Goal: Task Accomplishment & Management: Manage account settings

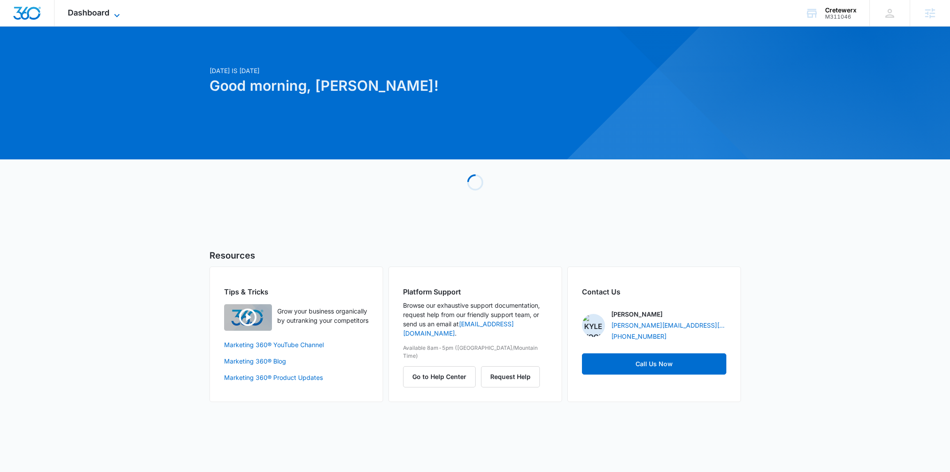
click at [114, 18] on icon at bounding box center [117, 15] width 11 height 11
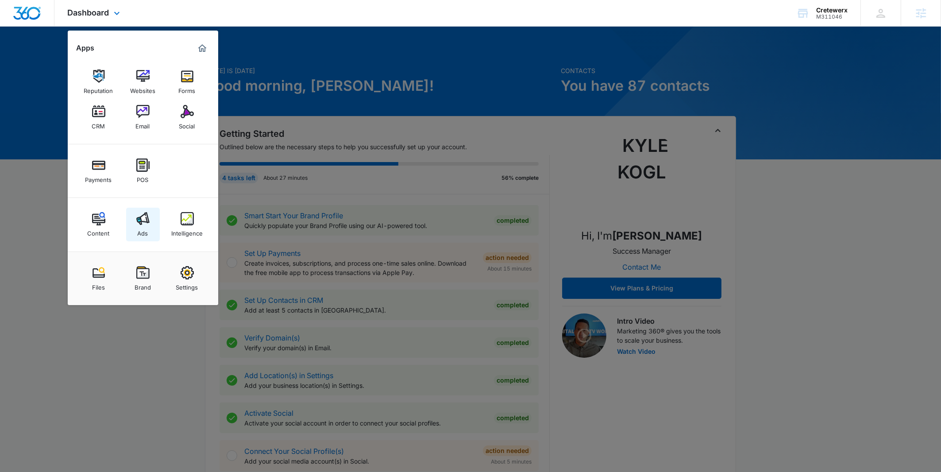
click at [144, 225] on img at bounding box center [142, 218] width 13 height 13
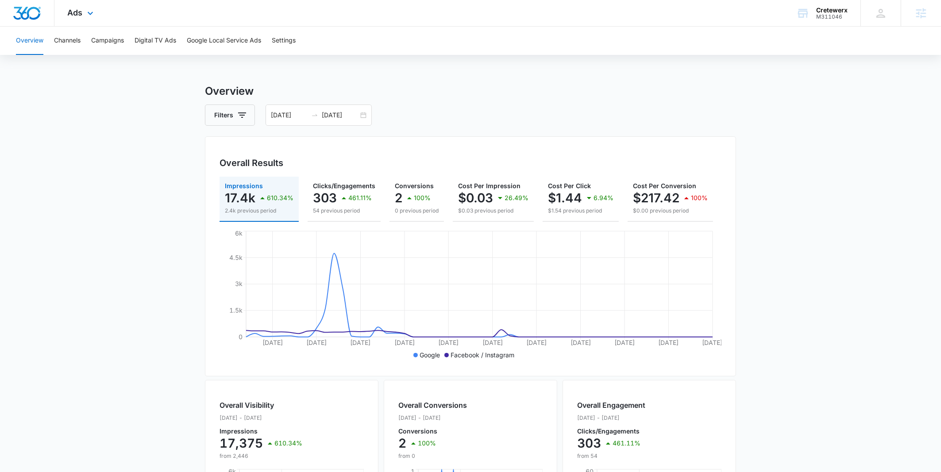
click at [23, 8] on img "Dashboard" at bounding box center [27, 13] width 28 height 13
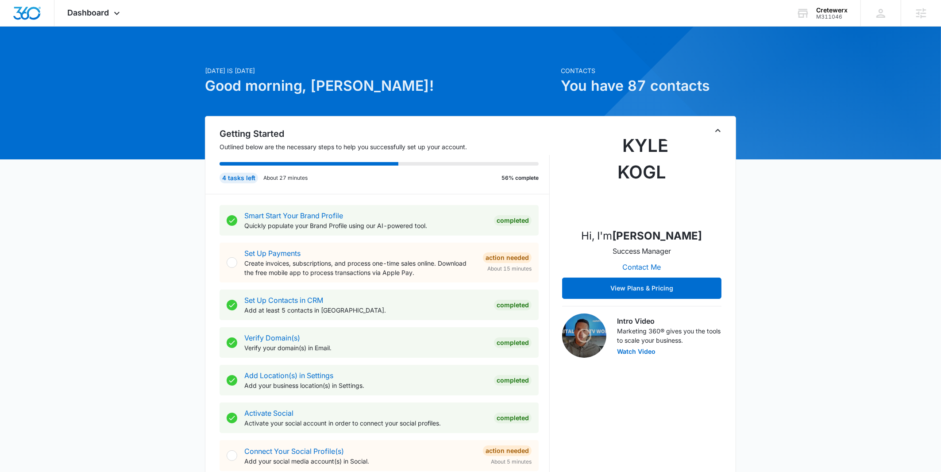
click at [232, 264] on div at bounding box center [232, 262] width 11 height 11
drag, startPoint x: 382, startPoint y: 261, endPoint x: 390, endPoint y: 261, distance: 8.0
click at [390, 261] on p "Create invoices, subscriptions, and process one-time sales online. Download the…" at bounding box center [360, 268] width 232 height 19
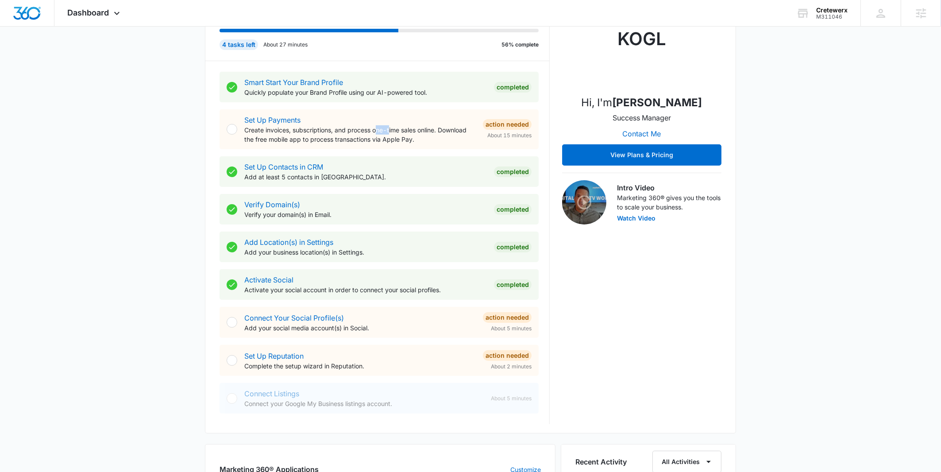
scroll to position [144, 0]
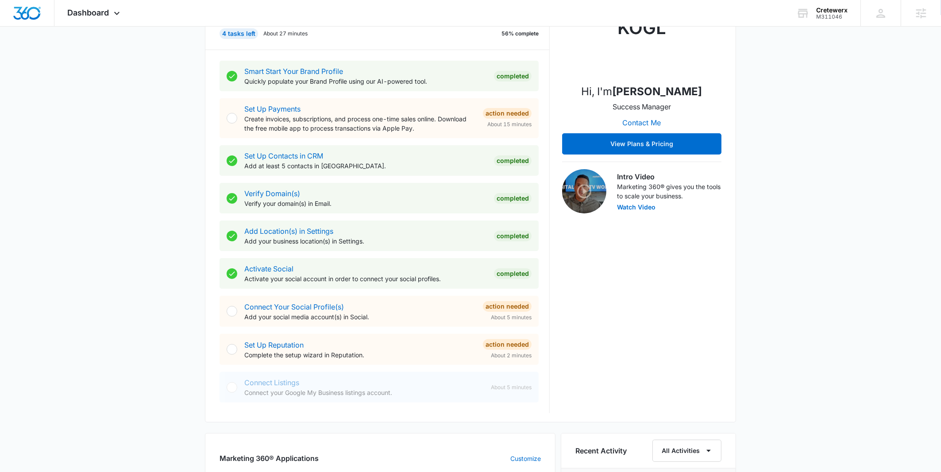
click at [151, 362] on div "Today is Thursday, September 4th Good morning, Kyle! Contacts You have 87 conta…" at bounding box center [470, 391] width 941 height 996
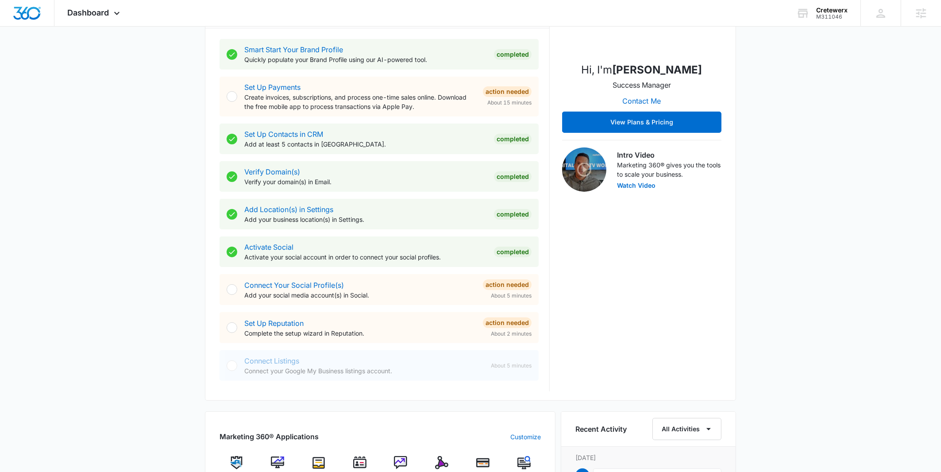
scroll to position [0, 0]
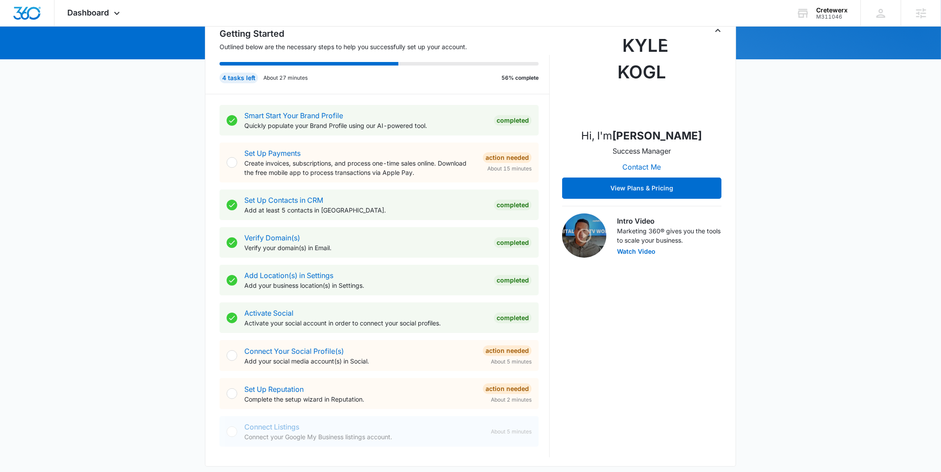
scroll to position [71, 0]
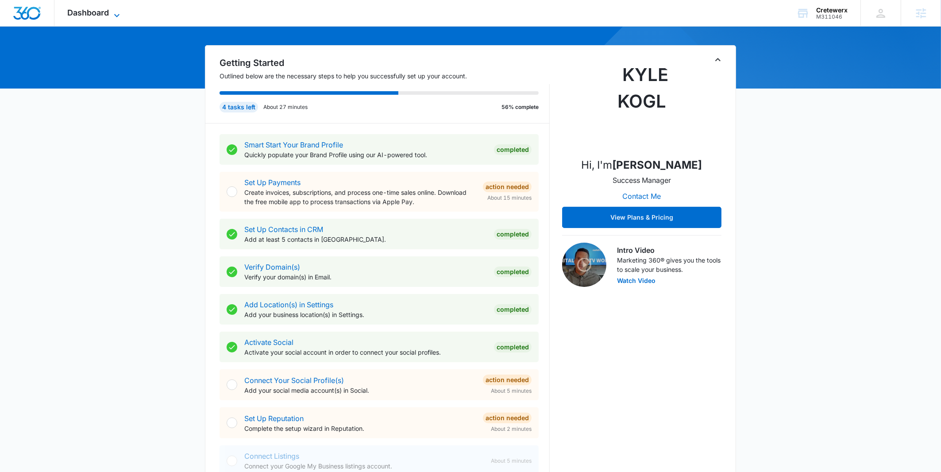
click at [95, 12] on span "Dashboard" at bounding box center [89, 12] width 42 height 9
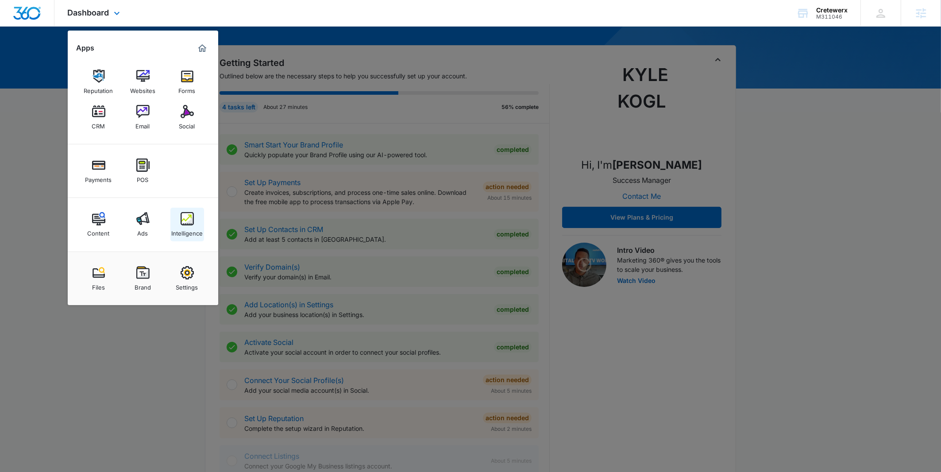
click at [193, 227] on div "Intelligence" at bounding box center [186, 231] width 31 height 12
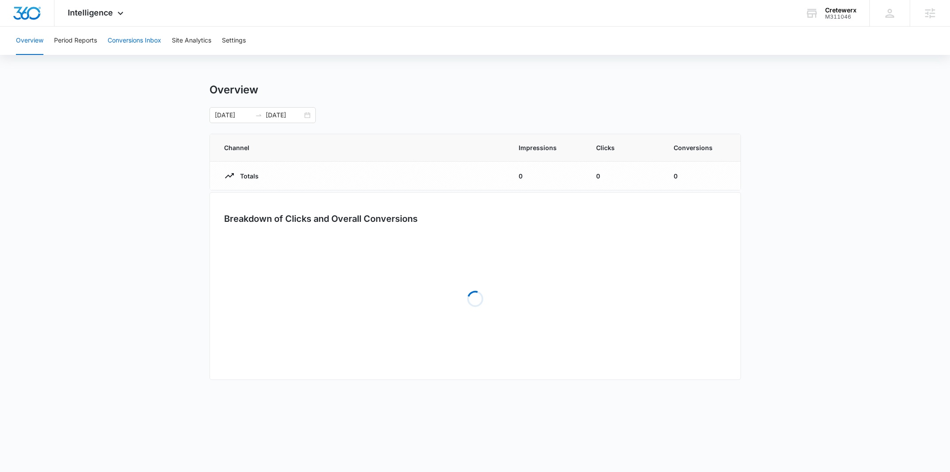
click at [143, 41] on button "Conversions Inbox" at bounding box center [135, 41] width 54 height 28
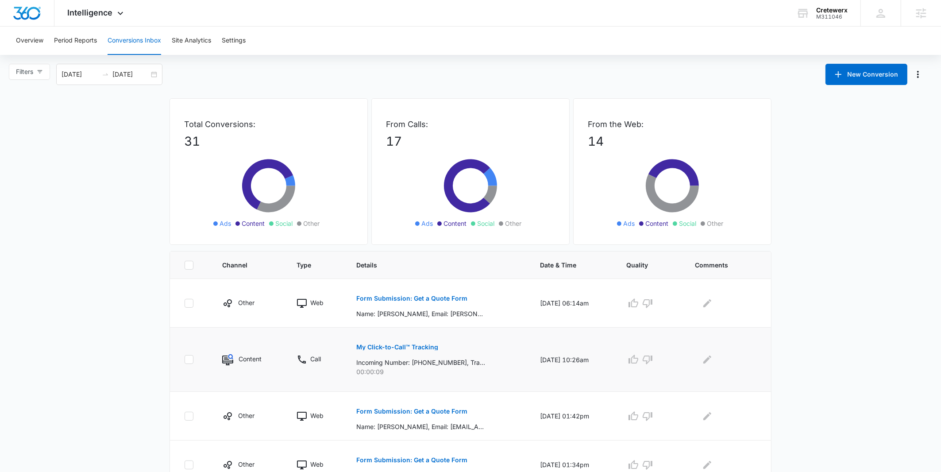
scroll to position [65, 0]
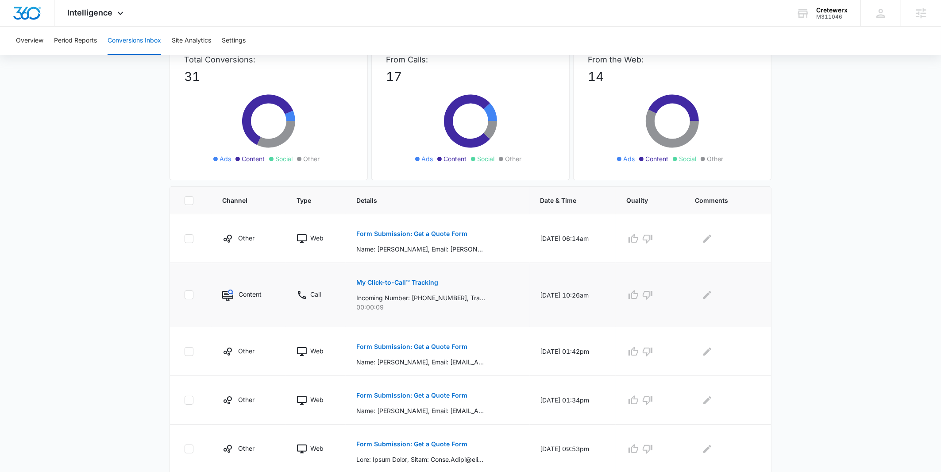
click at [404, 283] on p "My Click-to-Call™ Tracking" at bounding box center [397, 282] width 82 height 6
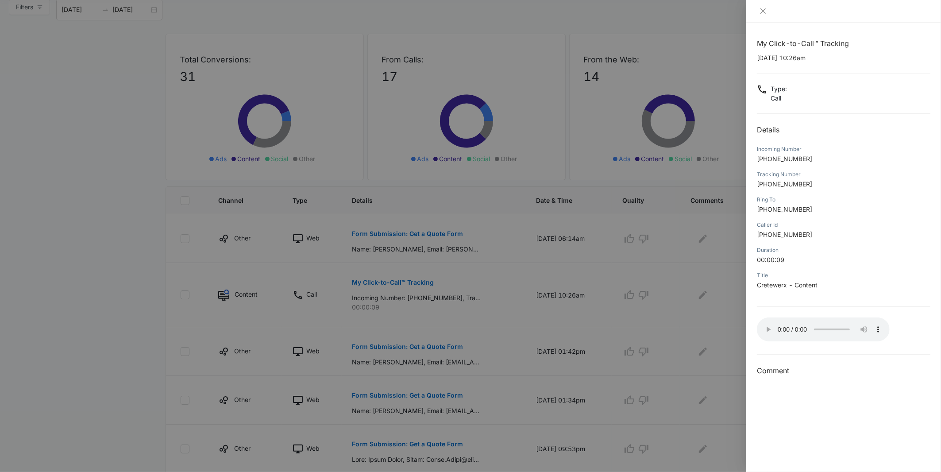
click at [535, 335] on div at bounding box center [470, 236] width 941 height 472
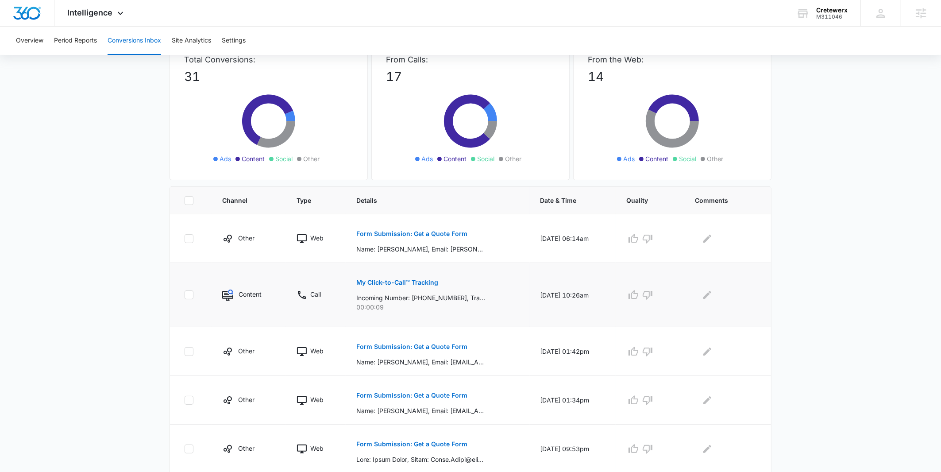
drag, startPoint x: 596, startPoint y: 296, endPoint x: 543, endPoint y: 297, distance: 53.1
click at [543, 297] on td "09/03/25 at 10:26am" at bounding box center [573, 295] width 86 height 64
drag, startPoint x: 380, startPoint y: 310, endPoint x: 368, endPoint y: 304, distance: 13.1
click at [356, 309] on p "00:00:09" at bounding box center [437, 306] width 162 height 9
click at [104, 20] on div "Intelligence Apps Reputation Websites Forms CRM Email Social Payments POS Conte…" at bounding box center [96, 13] width 85 height 26
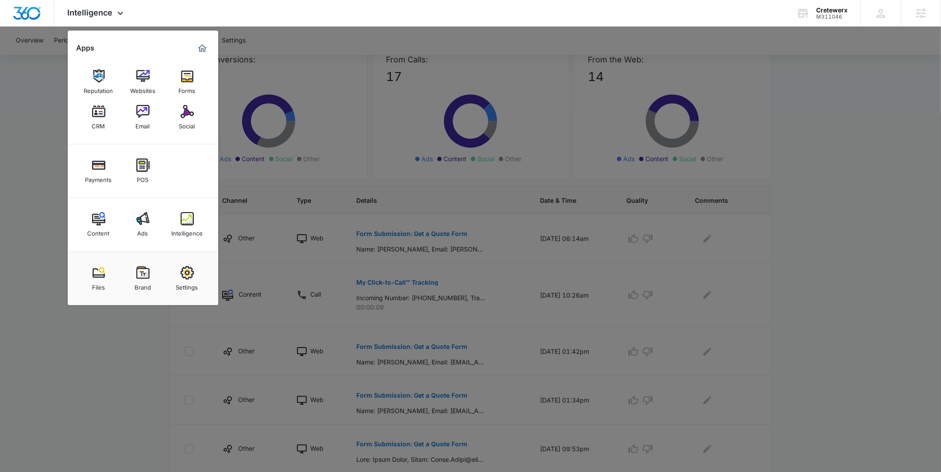
click at [149, 234] on link "Ads" at bounding box center [143, 225] width 34 height 34
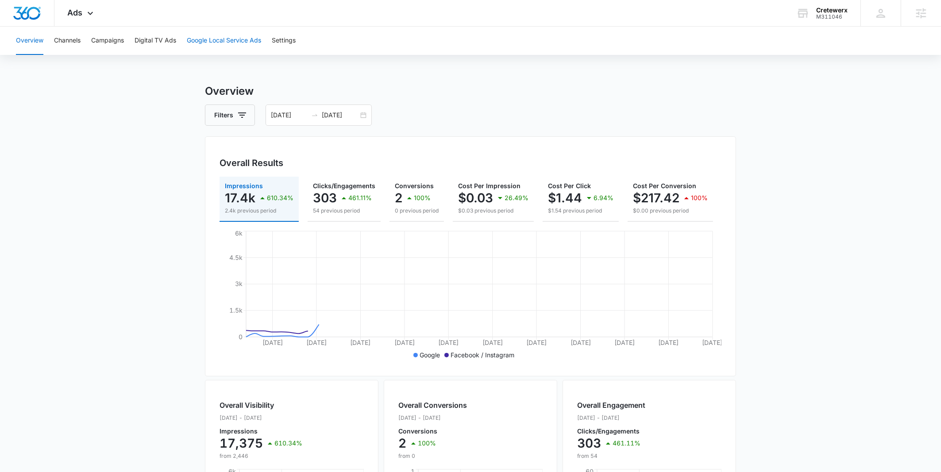
click at [226, 40] on button "Google Local Service Ads" at bounding box center [224, 41] width 74 height 28
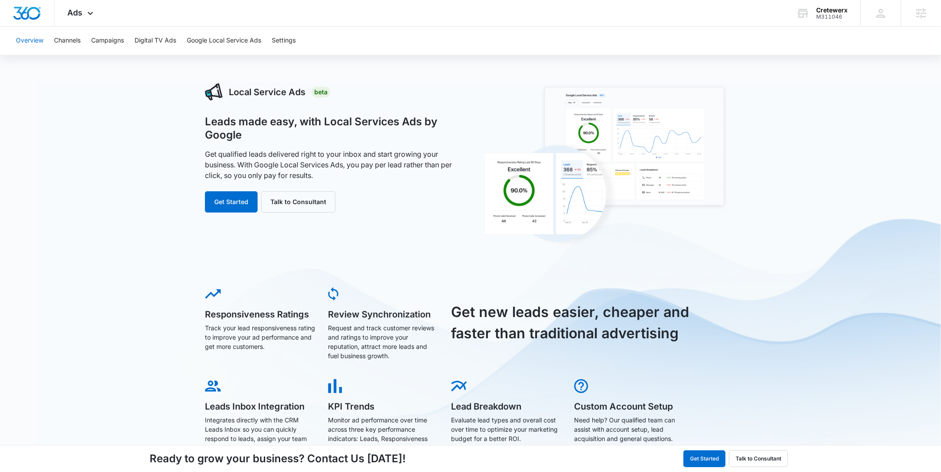
click at [39, 46] on button "Overview" at bounding box center [29, 41] width 27 height 28
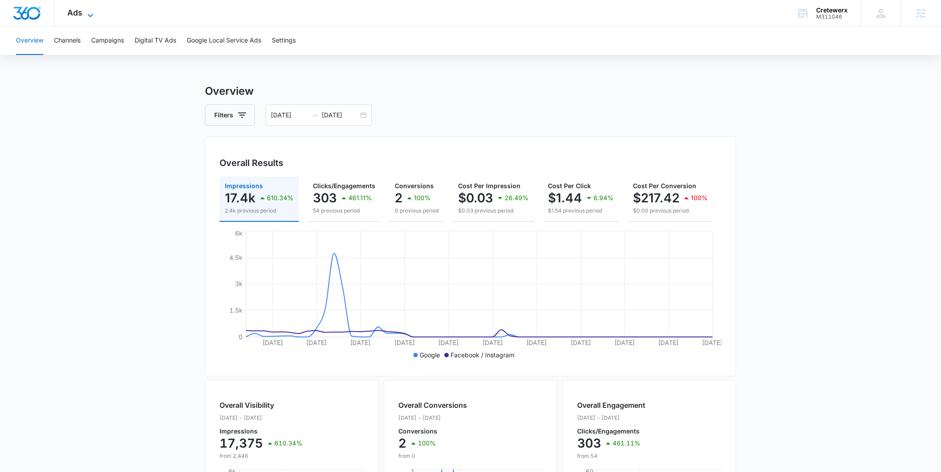
click at [75, 13] on span "Ads" at bounding box center [75, 12] width 15 height 9
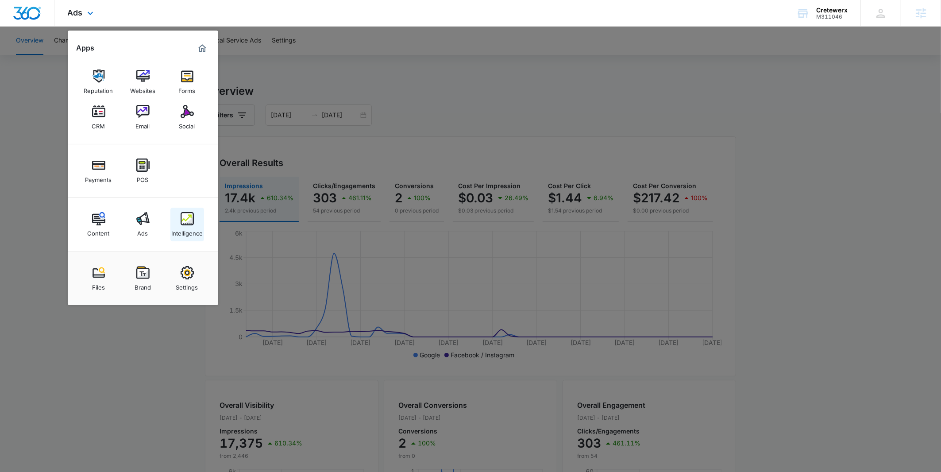
click at [191, 231] on div "Intelligence" at bounding box center [186, 231] width 31 height 12
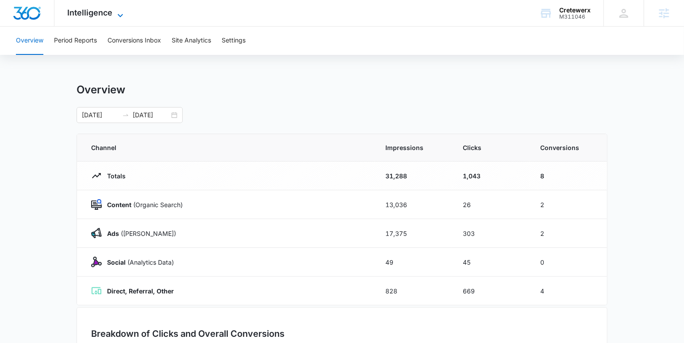
click at [95, 17] on span "Intelligence" at bounding box center [90, 12] width 45 height 9
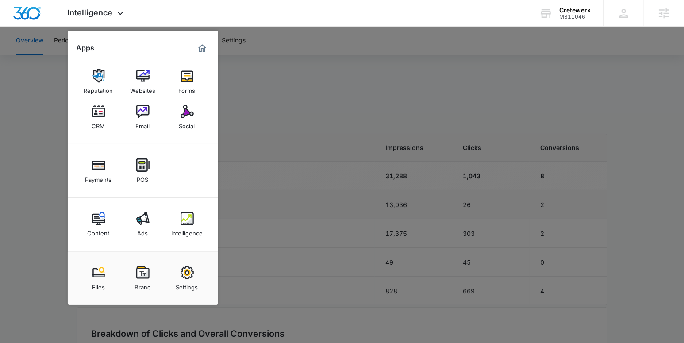
click at [139, 214] on img at bounding box center [142, 218] width 13 height 13
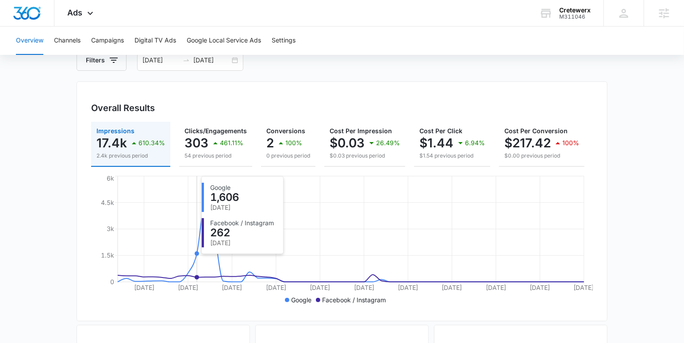
scroll to position [101, 0]
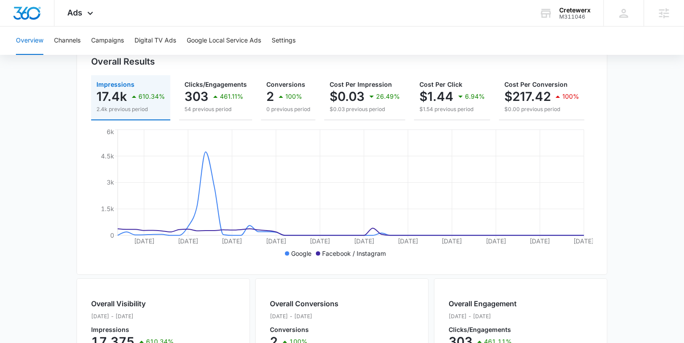
click at [55, 274] on main "Overview Filters 06/01/2025 07/24/2025 Overall Results Impressions 17.4k 610.34…" at bounding box center [342, 300] width 684 height 636
click at [117, 40] on button "Campaigns" at bounding box center [107, 41] width 33 height 28
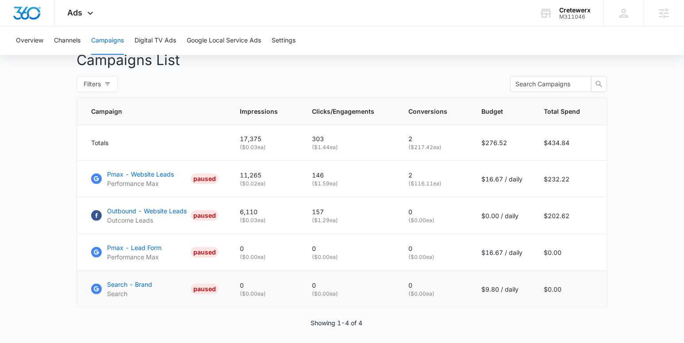
scroll to position [367, 0]
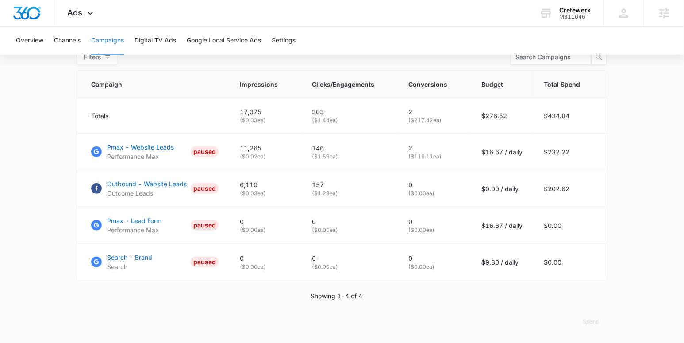
click at [649, 278] on main "Campaigns Filters 06/01/2025 07/24/2025 Overall Results Impressions 17.4k 610.3…" at bounding box center [342, 33] width 684 height 622
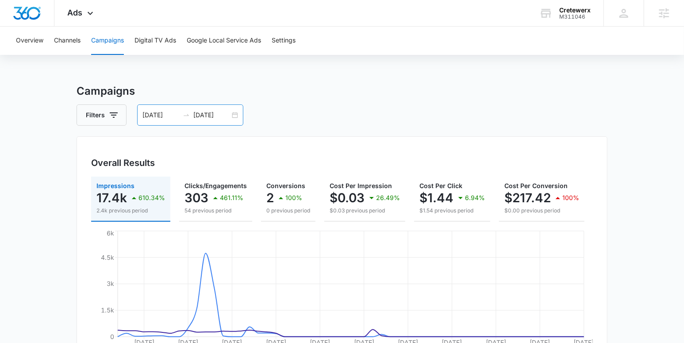
click at [202, 116] on input "07/24/2025" at bounding box center [211, 115] width 37 height 10
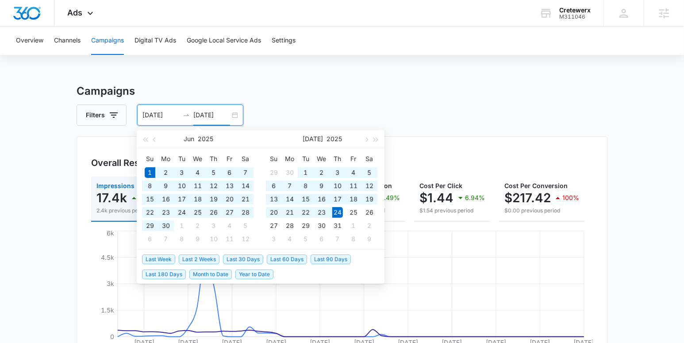
type input "07/24/2025"
click at [175, 275] on span "Last 180 Days" at bounding box center [164, 275] width 44 height 10
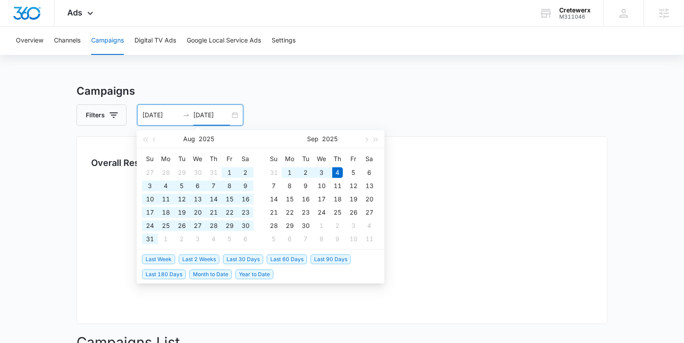
type input "03/08/2025"
type input "09/04/2025"
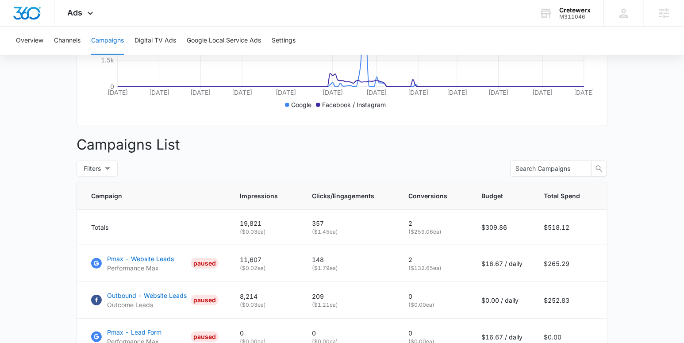
scroll to position [367, 0]
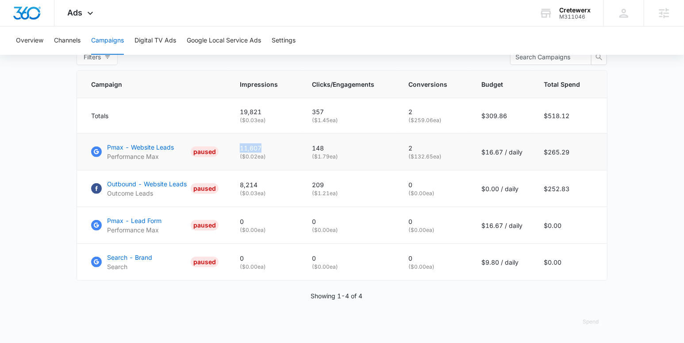
drag, startPoint x: 271, startPoint y: 149, endPoint x: 240, endPoint y: 146, distance: 30.7
click at [240, 146] on td "11,607 ( $0.02 ea)" at bounding box center [265, 152] width 72 height 37
drag, startPoint x: 408, startPoint y: 145, endPoint x: 422, endPoint y: 148, distance: 14.1
click at [422, 148] on td "2 ( $132.65 ea)" at bounding box center [434, 152] width 73 height 37
click at [252, 185] on p "8,214" at bounding box center [265, 184] width 51 height 9
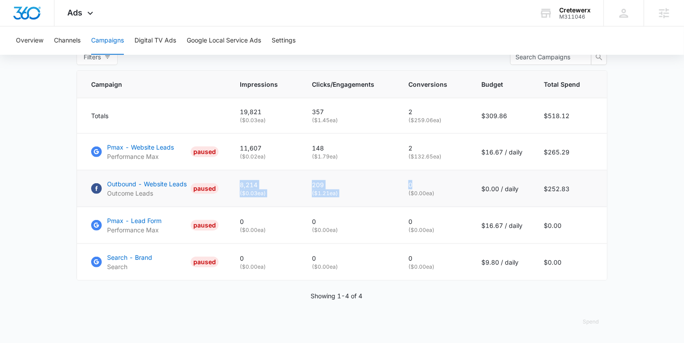
drag, startPoint x: 418, startPoint y: 185, endPoint x: 244, endPoint y: 184, distance: 174.0
click at [244, 184] on tr "Outbound - Website Leads Outcome Leads PAUSED 8,214 ( $0.03 ea) 209 ( $1.21 ea)…" at bounding box center [342, 188] width 530 height 37
click at [312, 198] on td "209 ( $1.21 ea)" at bounding box center [349, 188] width 97 height 37
drag, startPoint x: 346, startPoint y: 158, endPoint x: 303, endPoint y: 154, distance: 43.2
click at [303, 154] on tr "Pmax - Website Leads Performance Max PAUSED 11,607 ( $0.02 ea) 148 ( $1.79 ea) …" at bounding box center [342, 152] width 530 height 37
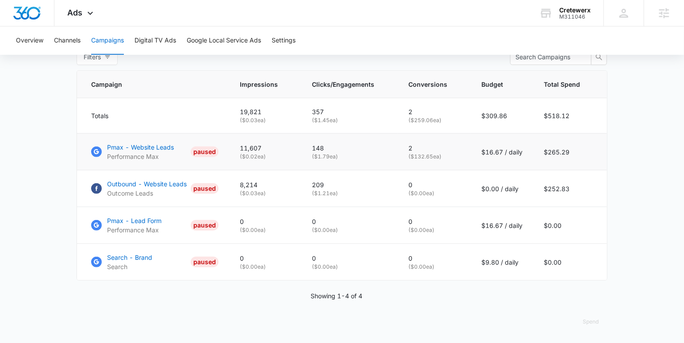
click at [331, 158] on p "( $1.79 ea)" at bounding box center [349, 157] width 75 height 8
click at [325, 194] on p "( $1.21 ea)" at bounding box center [349, 193] width 75 height 8
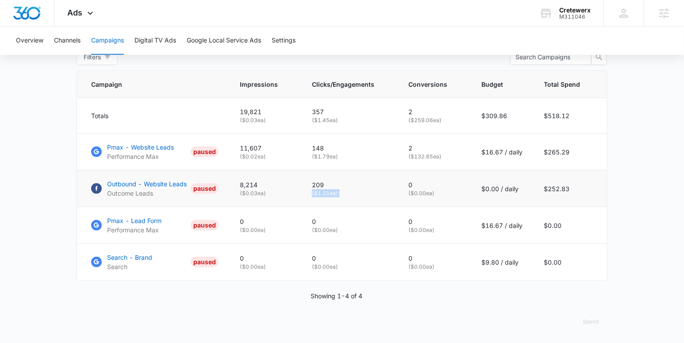
click at [351, 197] on p "( $1.21 ea)" at bounding box center [349, 193] width 75 height 8
drag, startPoint x: 443, startPoint y: 156, endPoint x: 413, endPoint y: 156, distance: 29.7
click at [413, 156] on p "( $132.65 ea)" at bounding box center [435, 157] width 52 height 8
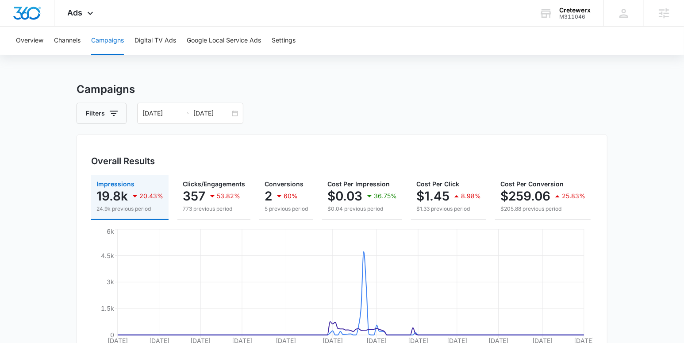
scroll to position [0, 0]
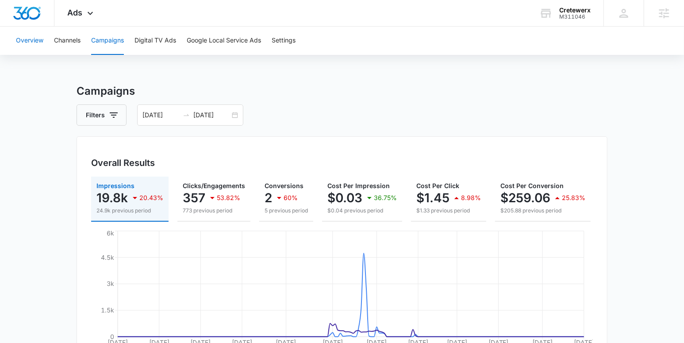
click at [27, 41] on button "Overview" at bounding box center [29, 41] width 27 height 28
click at [104, 38] on button "Campaigns" at bounding box center [107, 41] width 33 height 28
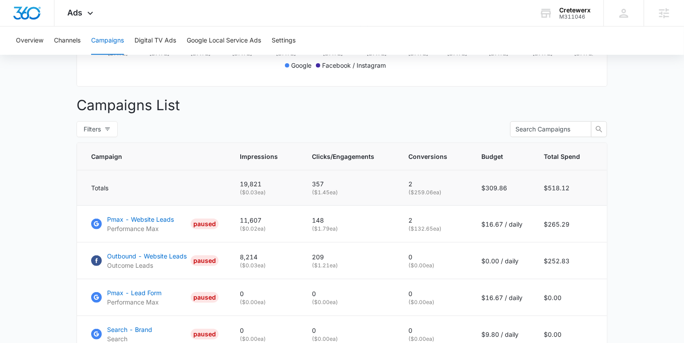
scroll to position [328, 0]
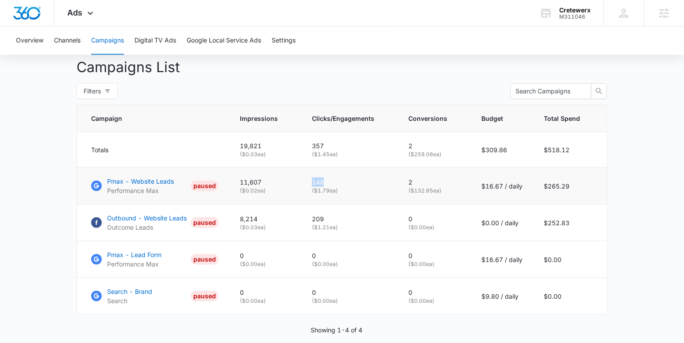
drag, startPoint x: 332, startPoint y: 188, endPoint x: 314, endPoint y: 186, distance: 17.8
click at [314, 186] on p "148" at bounding box center [349, 182] width 75 height 9
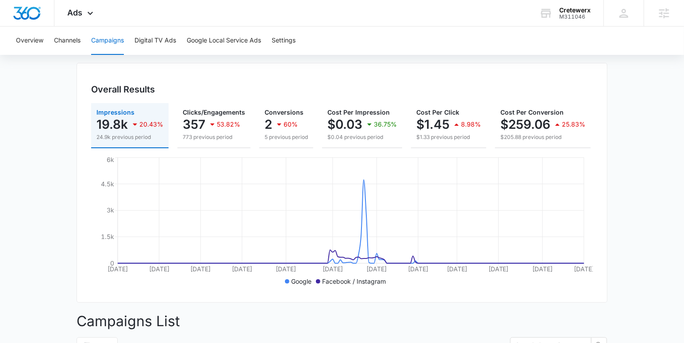
scroll to position [0, 0]
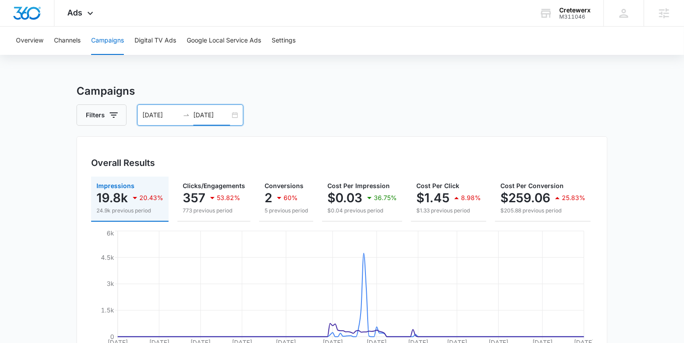
click at [216, 114] on input "09/04/2025" at bounding box center [211, 115] width 37 height 10
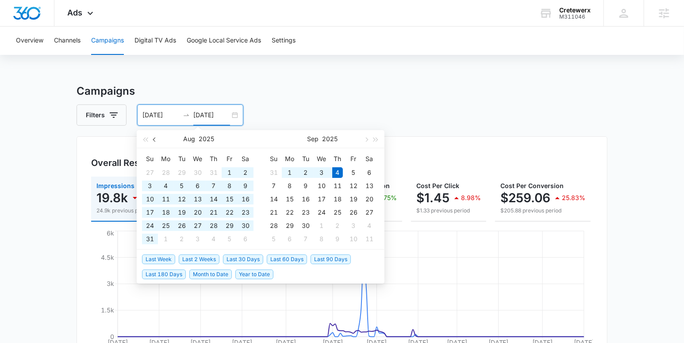
click at [155, 140] on button "button" at bounding box center [155, 139] width 10 height 18
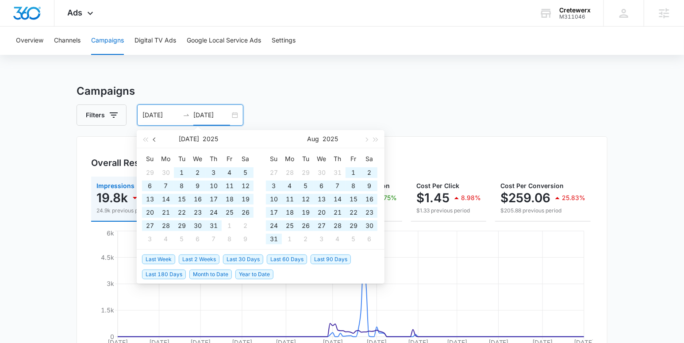
click at [155, 140] on span "button" at bounding box center [155, 139] width 4 height 4
type input "06/01/2025"
click at [147, 174] on div "1" at bounding box center [150, 172] width 11 height 11
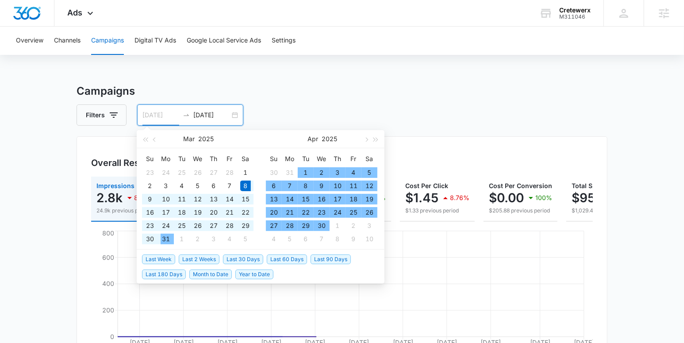
click at [168, 241] on div "31" at bounding box center [166, 239] width 11 height 11
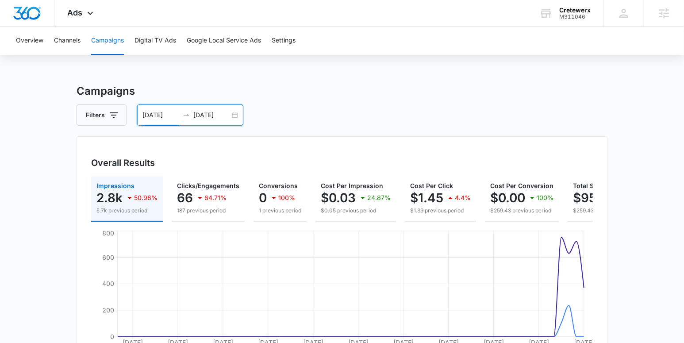
click at [166, 112] on input "03/31/2025" at bounding box center [161, 115] width 37 height 10
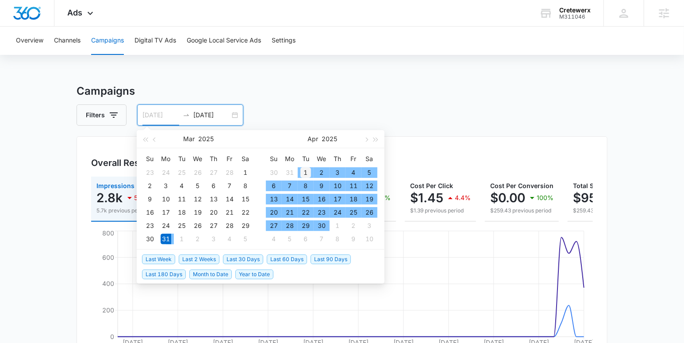
type input "04/01/2025"
click at [304, 172] on div "1" at bounding box center [306, 172] width 11 height 11
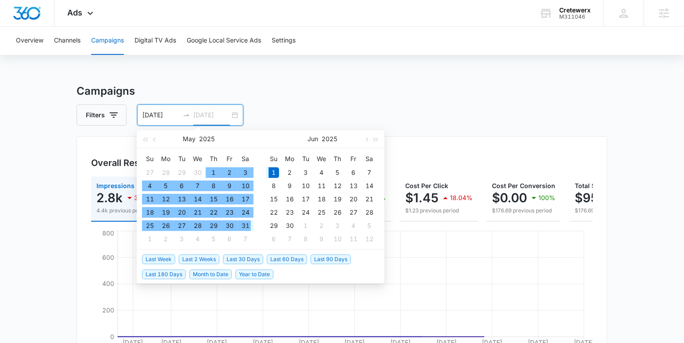
click at [250, 223] on div "31" at bounding box center [245, 225] width 11 height 11
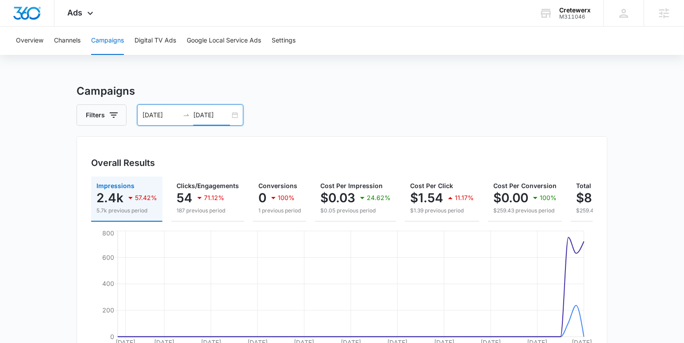
click at [209, 115] on input "05/31/2025" at bounding box center [211, 115] width 37 height 10
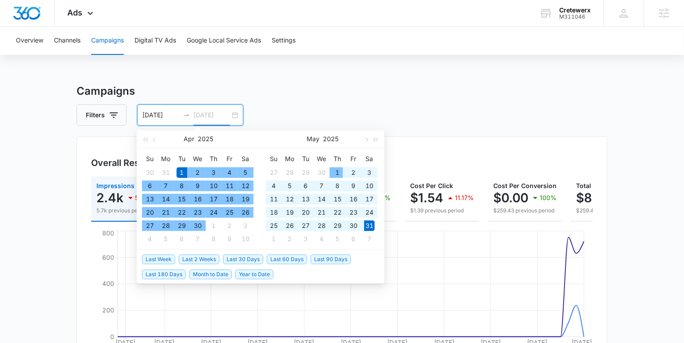
type input "05/31/2025"
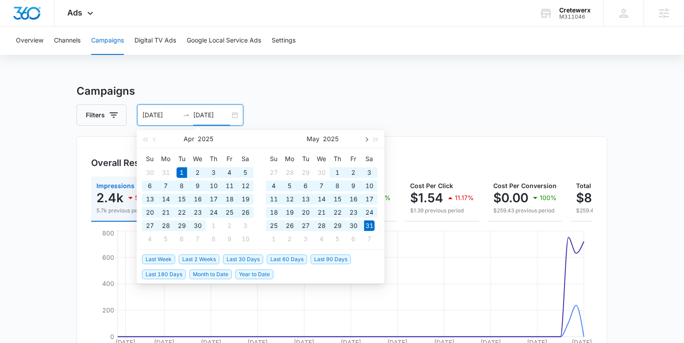
click at [364, 143] on button "button" at bounding box center [366, 139] width 10 height 18
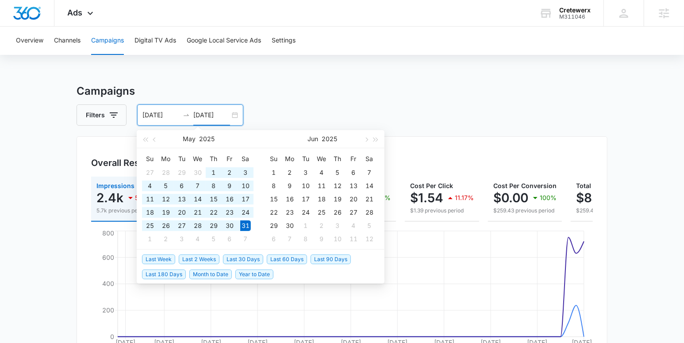
click at [170, 116] on input "04/01/2025" at bounding box center [161, 115] width 37 height 10
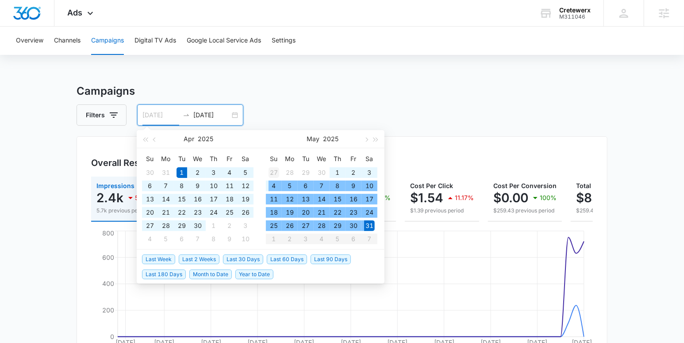
type input "04/27/2025"
click at [274, 170] on div "27" at bounding box center [274, 172] width 11 height 11
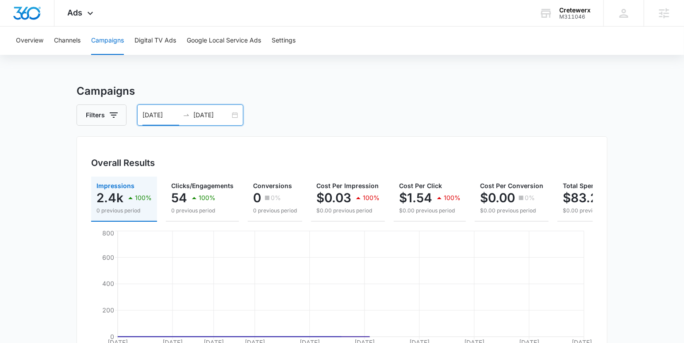
click at [210, 113] on input "05/31/2025" at bounding box center [211, 115] width 37 height 10
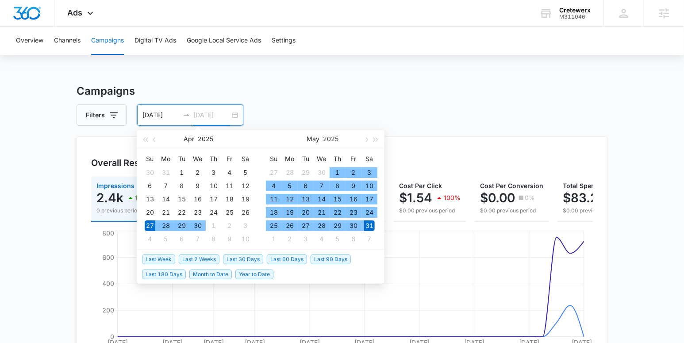
click at [369, 226] on div "31" at bounding box center [369, 225] width 11 height 11
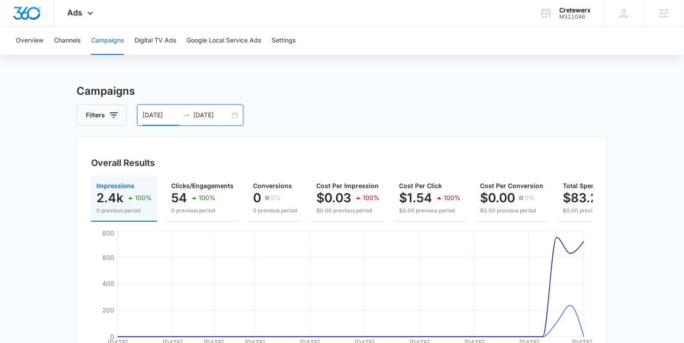
click at [207, 114] on input "05/31/2025" at bounding box center [211, 115] width 37 height 10
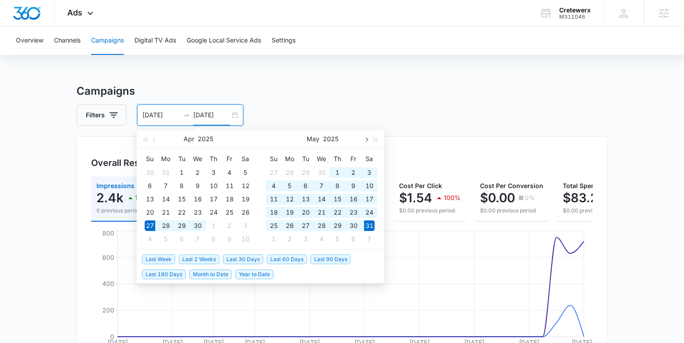
click at [366, 139] on span "button" at bounding box center [366, 139] width 4 height 4
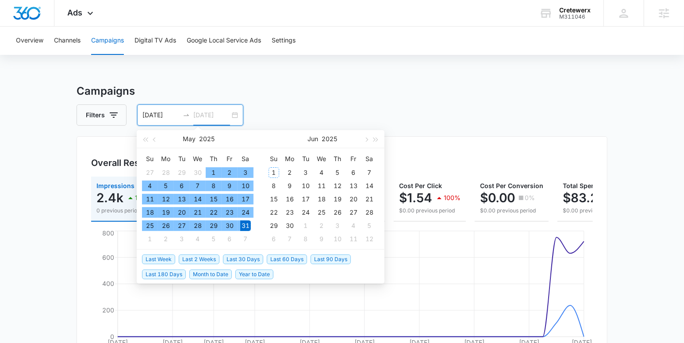
click at [275, 172] on div "1" at bounding box center [274, 172] width 11 height 11
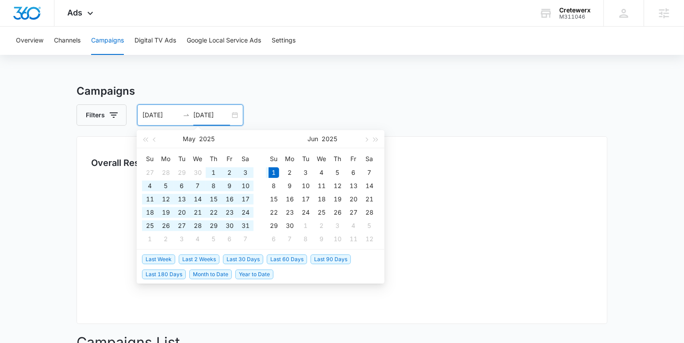
click at [204, 115] on input "06/01/2025" at bounding box center [211, 115] width 37 height 10
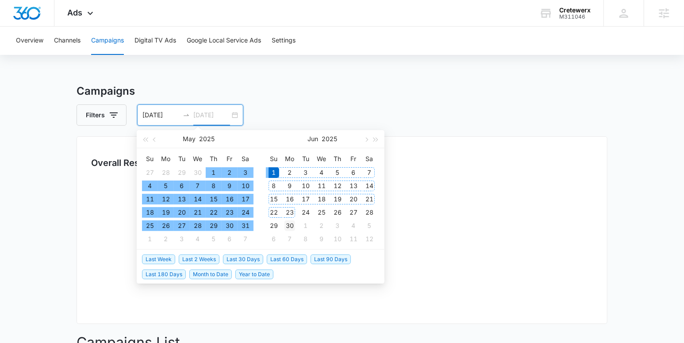
type input "06/30/2025"
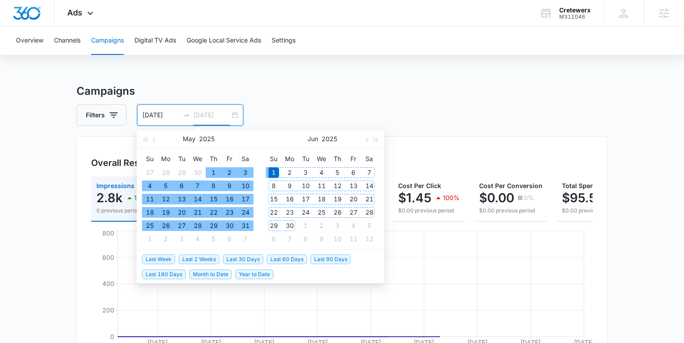
click at [293, 223] on div "30" at bounding box center [290, 225] width 11 height 11
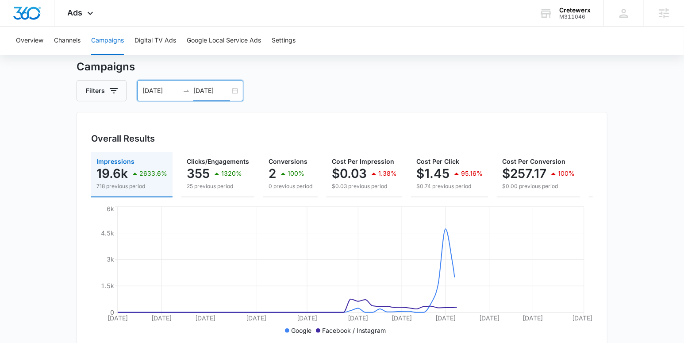
scroll to position [44, 0]
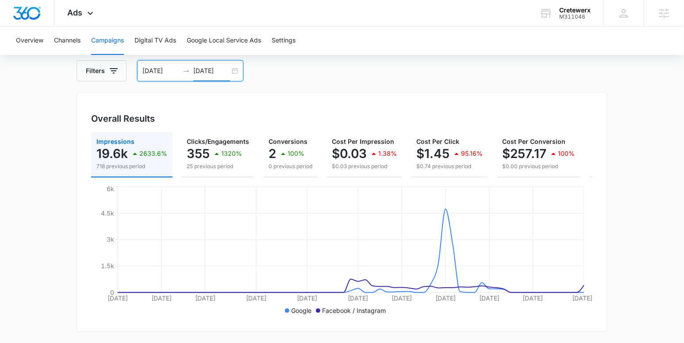
click at [168, 73] on input "04/27/2025" at bounding box center [161, 71] width 37 height 10
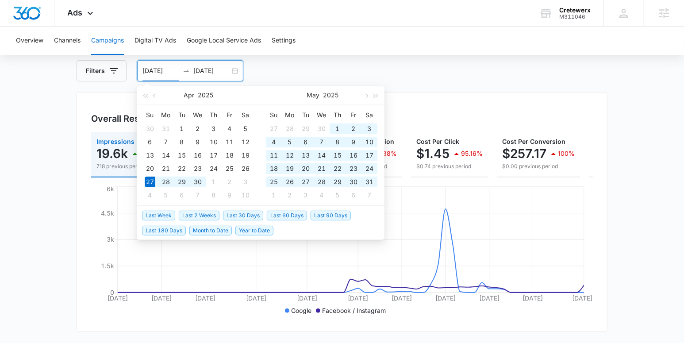
click at [314, 73] on div "Filters 04/27/2025 06/30/2025" at bounding box center [342, 70] width 531 height 21
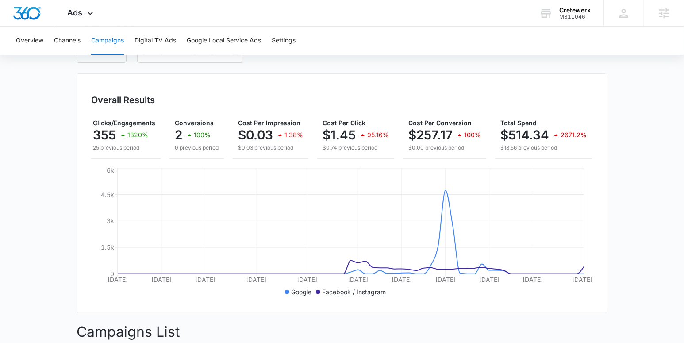
scroll to position [71, 0]
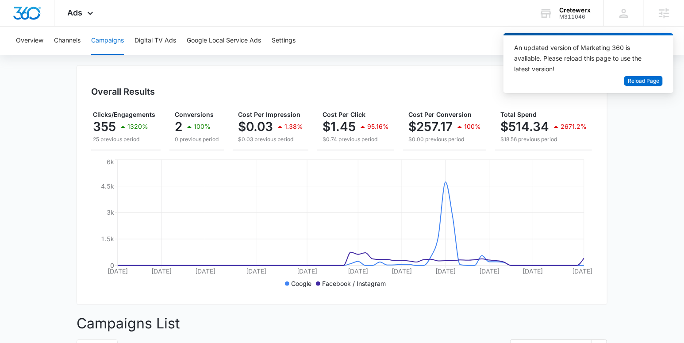
click at [621, 172] on main "Campaigns Filters 04/27/2025 06/30/2025 Overall Results Impressions 19.6k 2633.…" at bounding box center [342, 323] width 684 height 622
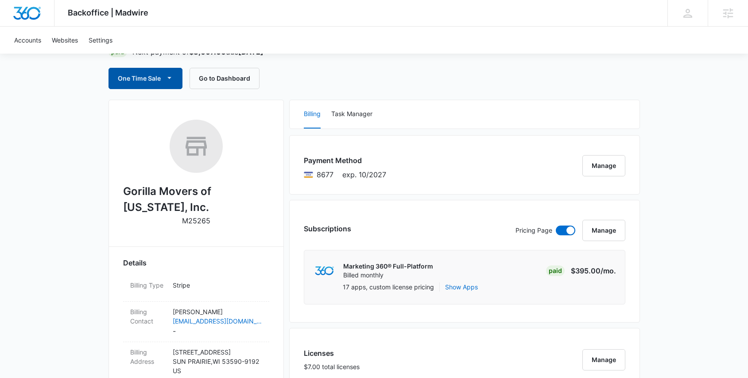
scroll to position [47, 0]
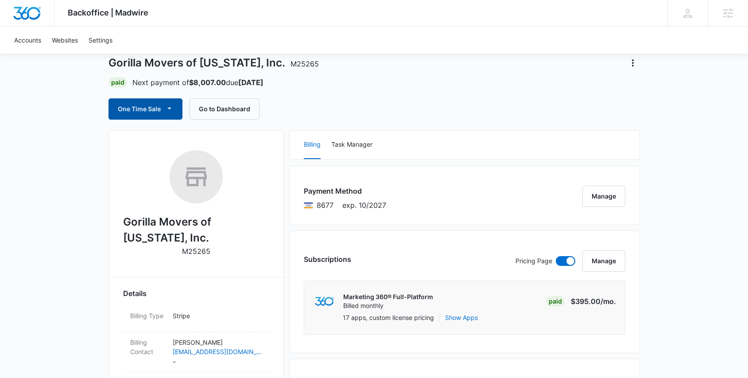
click at [169, 116] on button "One Time Sale" at bounding box center [145, 108] width 74 height 21
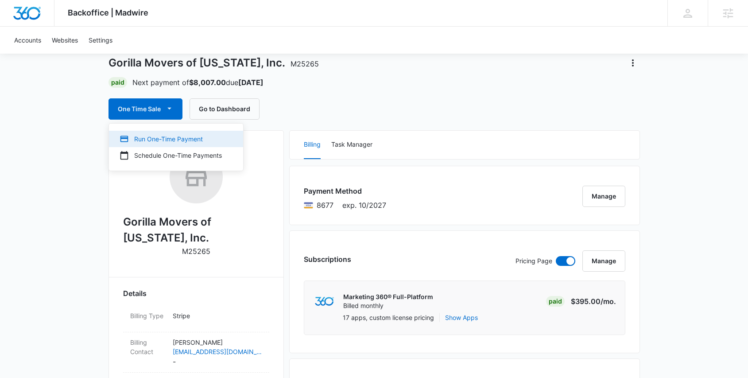
click at [167, 135] on div "Run One-Time Payment" at bounding box center [171, 138] width 102 height 9
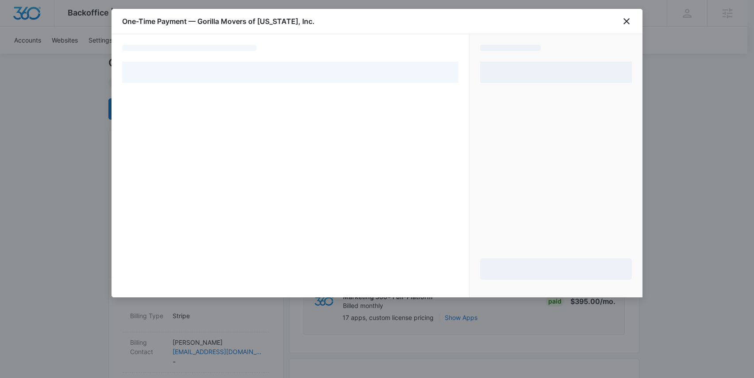
select select "pm_1N48ypA4n8RTgNjUf9l4aLTc"
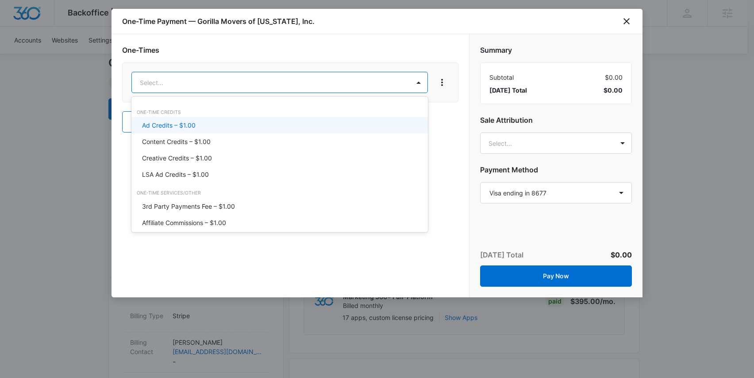
click at [172, 123] on p "Ad Credits – $1.00" at bounding box center [169, 124] width 54 height 9
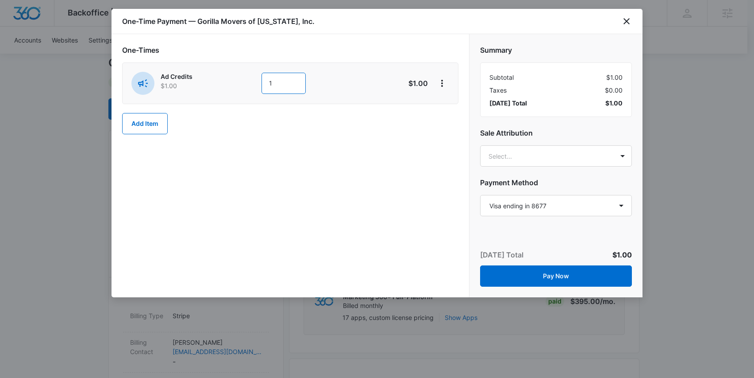
drag, startPoint x: 280, startPoint y: 82, endPoint x: 203, endPoint y: 76, distance: 76.8
click at [203, 76] on div "Ad Credits $1.00 1" at bounding box center [258, 83] width 255 height 23
type input "1000"
click at [409, 227] on div "One-Times Ad Credits $1.00 1000 $1,000.00 Add Item" at bounding box center [291, 165] width 358 height 263
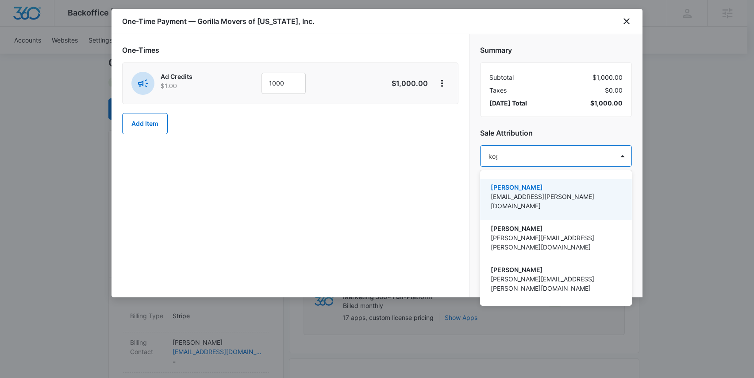
type input "kogl"
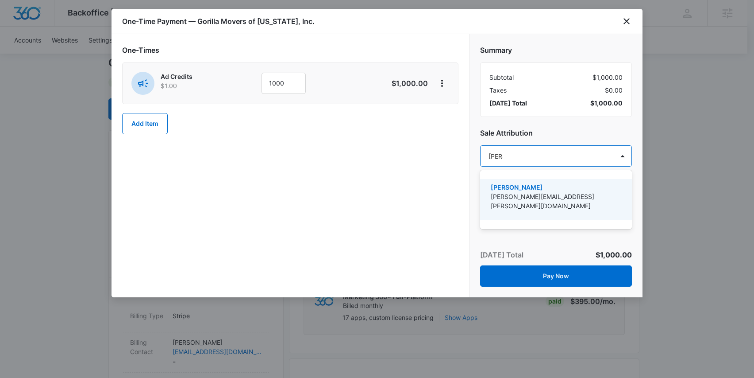
click at [569, 203] on div "Kyle Kogl kyle.kogl@madwire.com" at bounding box center [555, 199] width 129 height 34
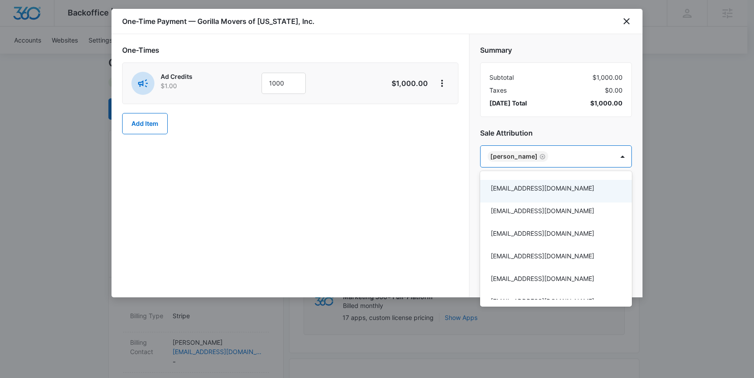
click at [386, 213] on div at bounding box center [377, 189] width 754 height 378
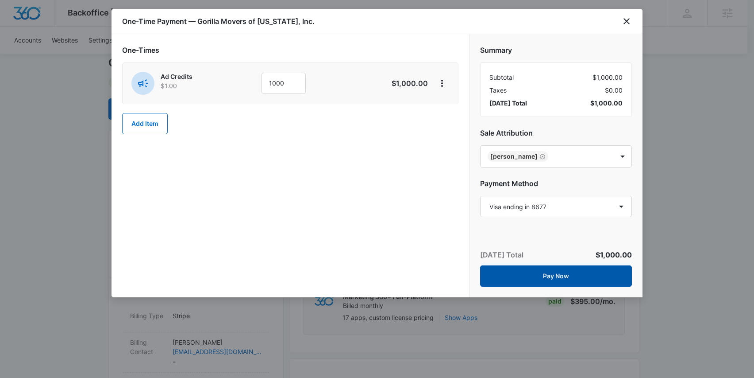
click at [555, 272] on button "Pay Now" at bounding box center [556, 275] width 152 height 21
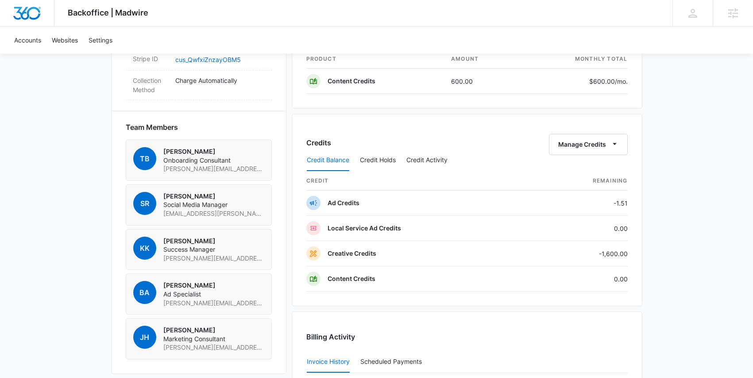
scroll to position [570, 0]
click at [587, 140] on button "Manage Credits" at bounding box center [588, 145] width 79 height 21
click at [579, 172] on div "Transfer Credits" at bounding box center [583, 173] width 46 height 6
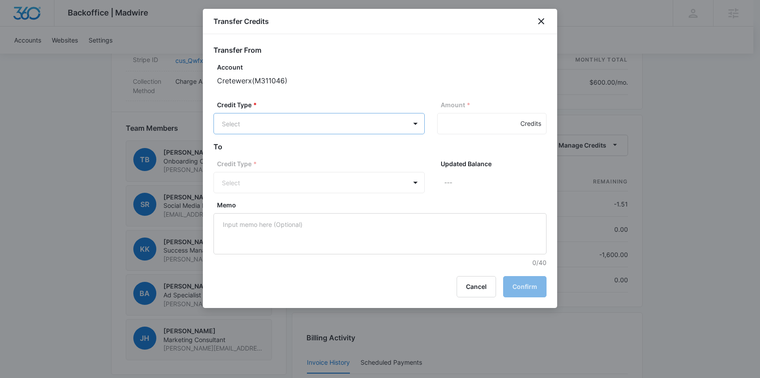
click at [284, 125] on body "Backoffice | Madwire Apps Settings KK Kyle Kogl kyle.kogl@madwire.com My Profil…" at bounding box center [380, 26] width 760 height 1193
click at [321, 108] on div at bounding box center [380, 189] width 760 height 378
click at [326, 126] on body "Backoffice | Madwire Apps Settings KK Kyle Kogl kyle.kogl@madwire.com My Profil…" at bounding box center [380, 26] width 760 height 1193
click at [461, 121] on div at bounding box center [380, 189] width 760 height 378
click at [460, 127] on div "Credits" at bounding box center [491, 123] width 109 height 21
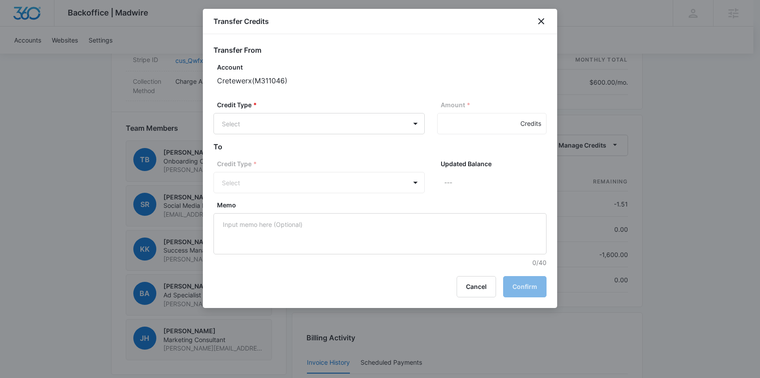
click at [466, 124] on div "Credits" at bounding box center [491, 123] width 109 height 21
click at [494, 124] on div "Credits" at bounding box center [491, 123] width 109 height 21
click at [471, 294] on button "Cancel" at bounding box center [475, 286] width 39 height 21
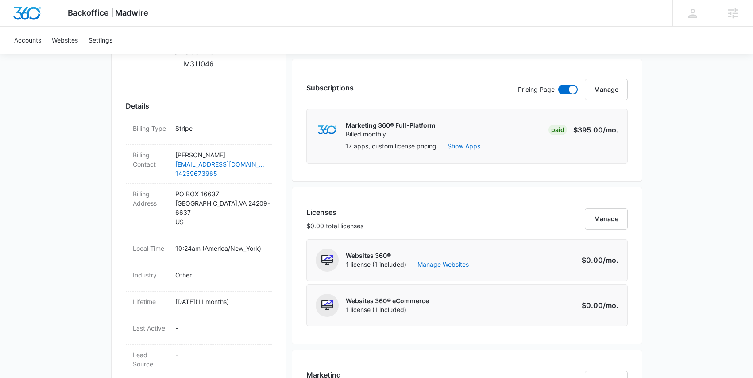
scroll to position [214, 0]
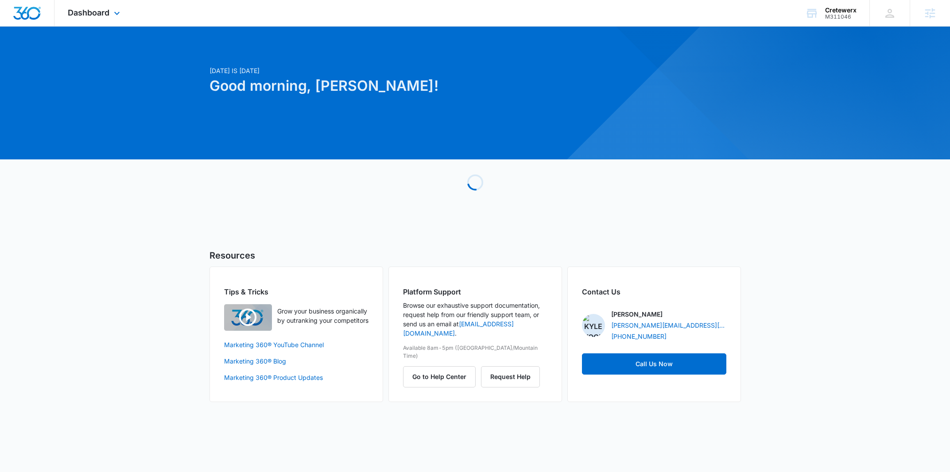
click at [114, 8] on icon at bounding box center [117, 13] width 11 height 11
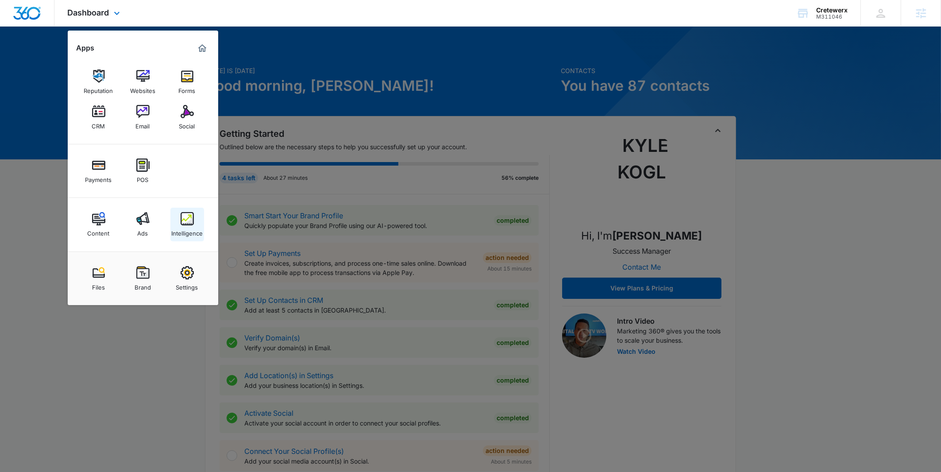
click at [198, 225] on div "Intelligence" at bounding box center [186, 231] width 31 height 12
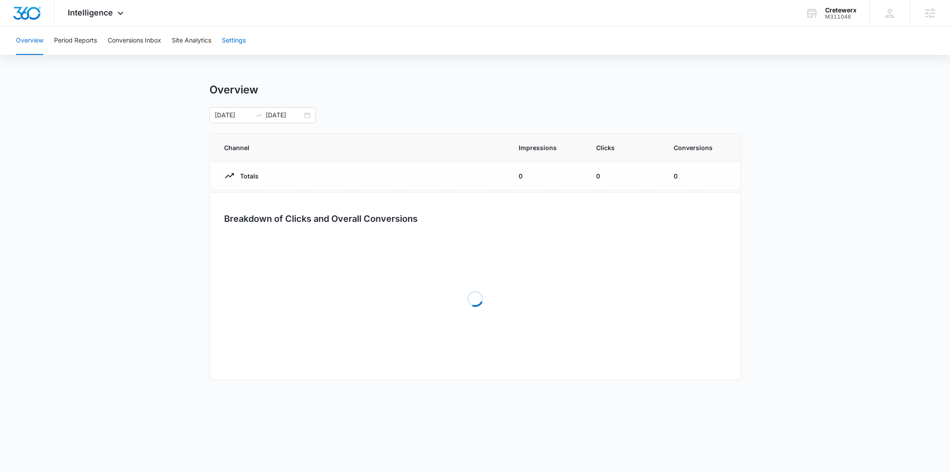
click button "Settings"
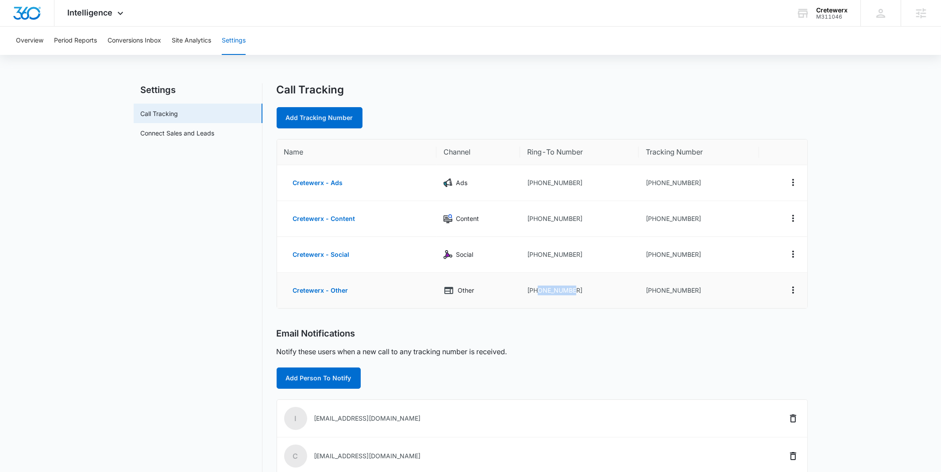
drag, startPoint x: 602, startPoint y: 292, endPoint x: 539, endPoint y: 293, distance: 63.3
click td "+14236120119"
drag, startPoint x: 709, startPoint y: 290, endPoint x: 651, endPoint y: 290, distance: 58.0
click td "+14235286440"
copy td "4235286440"
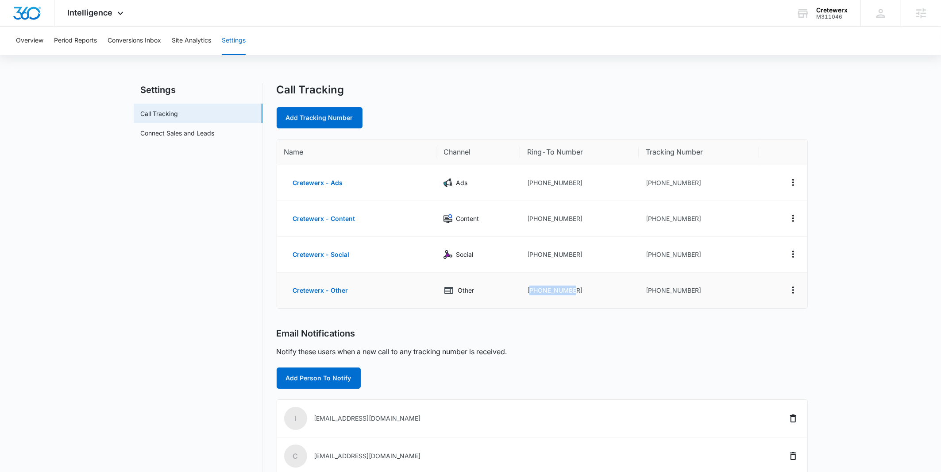
drag, startPoint x: 583, startPoint y: 291, endPoint x: 530, endPoint y: 290, distance: 53.1
click td "+14236120119"
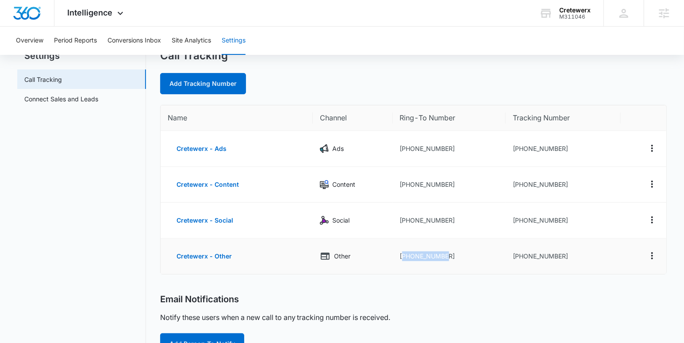
scroll to position [36, 0]
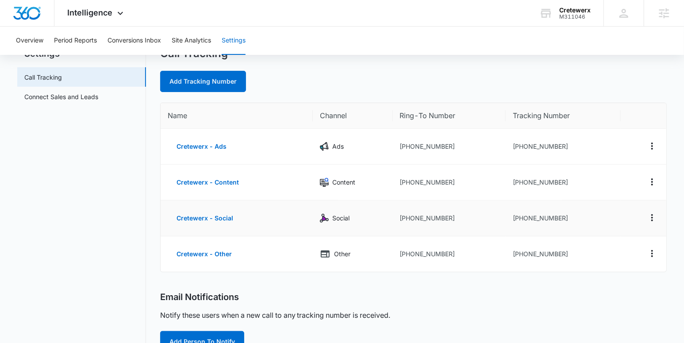
click td "+14236120119"
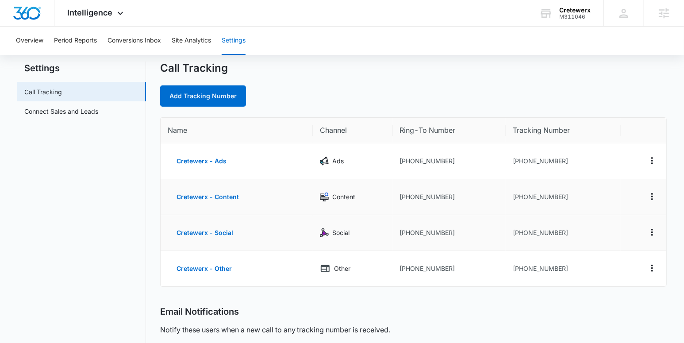
scroll to position [0, 0]
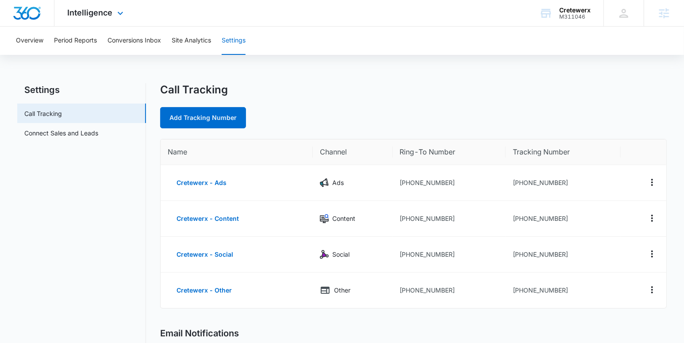
click img "Dashboard"
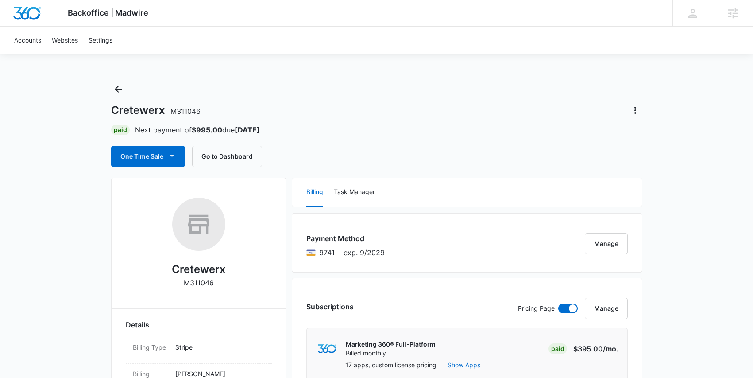
click at [127, 112] on h1 "Cretewerx M311046" at bounding box center [155, 110] width 89 height 13
click at [143, 152] on button "One Time Sale" at bounding box center [148, 156] width 74 height 21
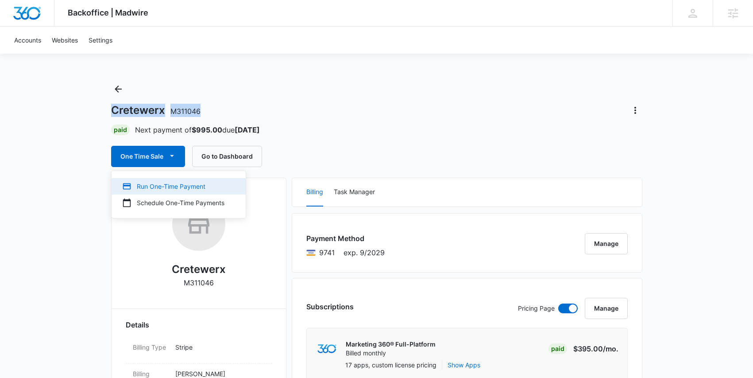
click at [160, 187] on div "Run One-Time Payment" at bounding box center [173, 185] width 102 height 9
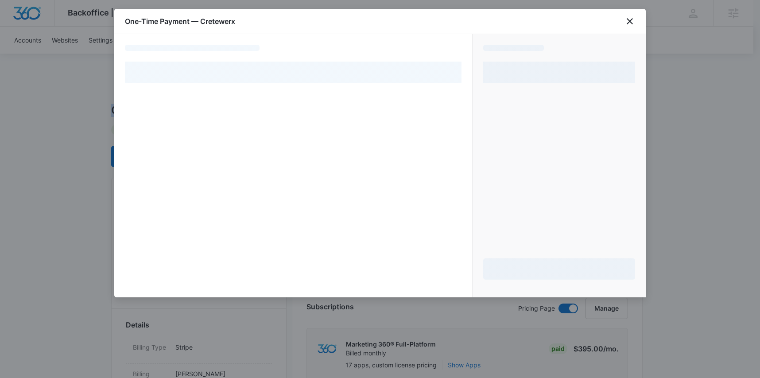
select select "pm_1Q4mcLA4n8RTgNjUuJbfkgmK"
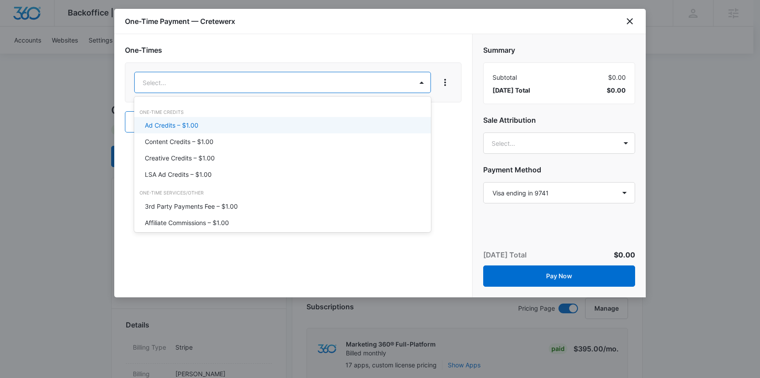
click at [168, 124] on p "Ad Credits – $1.00" at bounding box center [172, 124] width 54 height 9
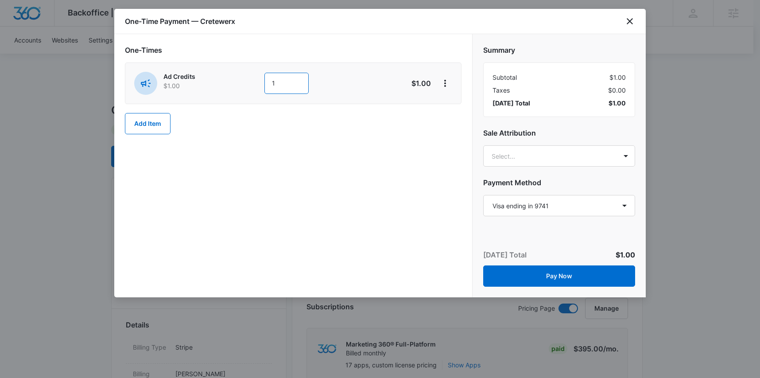
drag, startPoint x: 297, startPoint y: 79, endPoint x: 259, endPoint y: 82, distance: 38.2
click at [260, 82] on div "Ad Credits $1.00 1" at bounding box center [261, 83] width 255 height 23
type input "500"
click at [315, 241] on div "One-Times Ad Credits $1.00 500 $500.00 Add Item" at bounding box center [293, 165] width 358 height 263
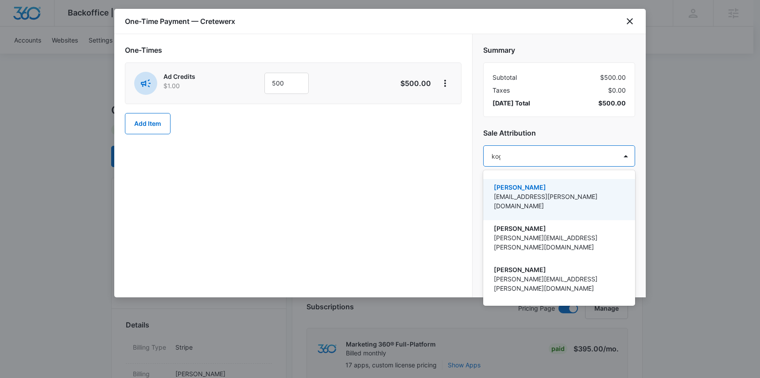
type input "kogl"
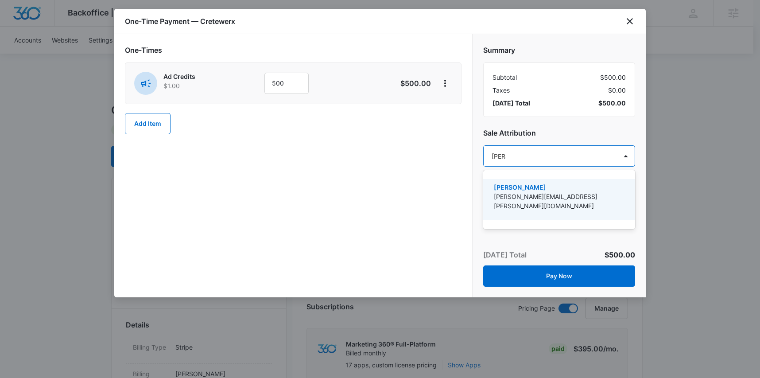
click at [552, 195] on p "[PERSON_NAME][EMAIL_ADDRESS][PERSON_NAME][DOMAIN_NAME]" at bounding box center [558, 201] width 129 height 19
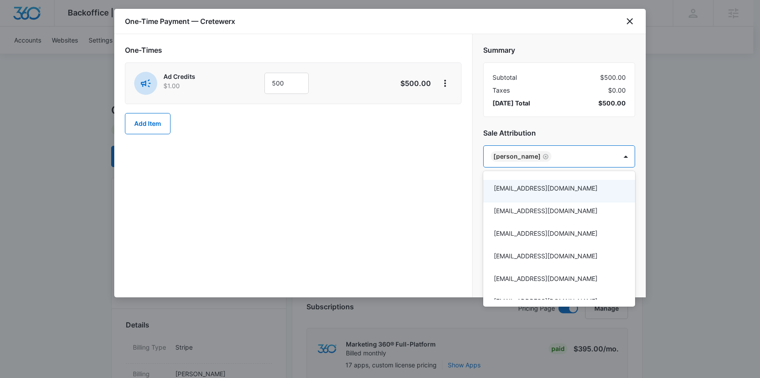
click at [406, 201] on div at bounding box center [380, 189] width 760 height 378
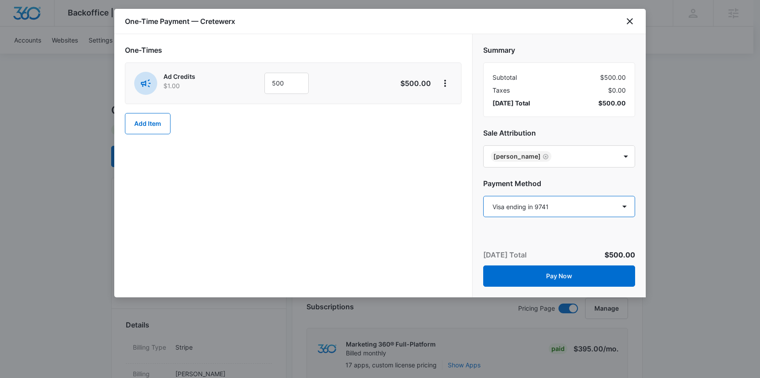
click at [529, 210] on select "Select a payment method Visa ending in 9741 New payment method Monthly invoice" at bounding box center [559, 206] width 152 height 21
click at [483, 196] on select "Select a payment method Visa ending in 9741 New payment method Monthly invoice" at bounding box center [559, 206] width 152 height 21
click at [393, 229] on div "One-Times Ad Credits $1.00 500 $500.00 Add Item" at bounding box center [293, 165] width 358 height 263
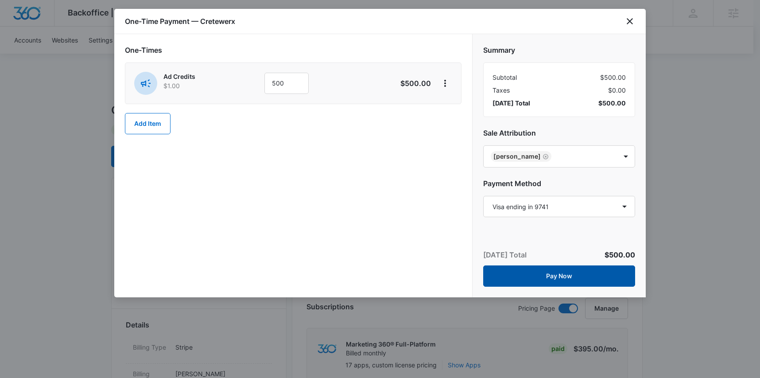
click at [575, 280] on button "Pay Now" at bounding box center [559, 275] width 152 height 21
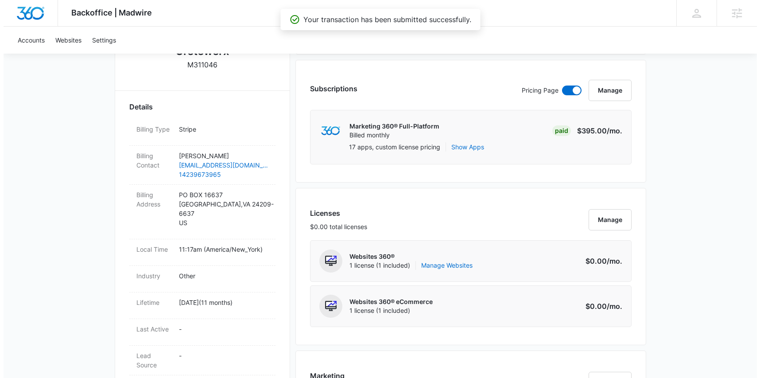
scroll to position [371, 0]
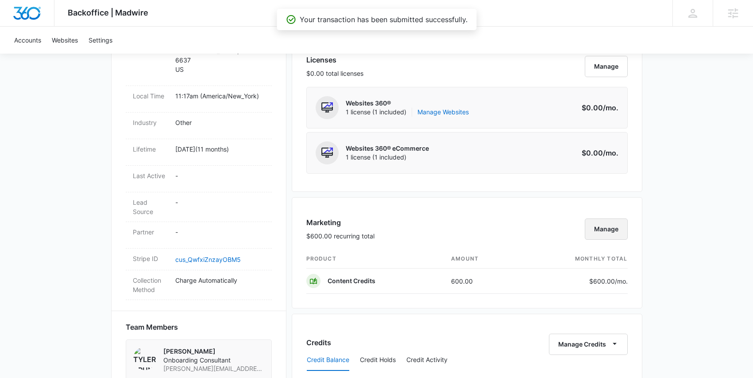
click at [616, 231] on button "Manage" at bounding box center [606, 228] width 43 height 21
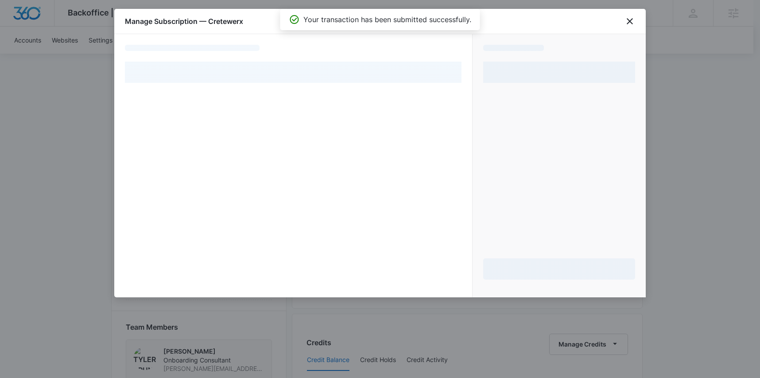
select select "pm_1Q4mcLA4n8RTgNjUuJbfkgmK"
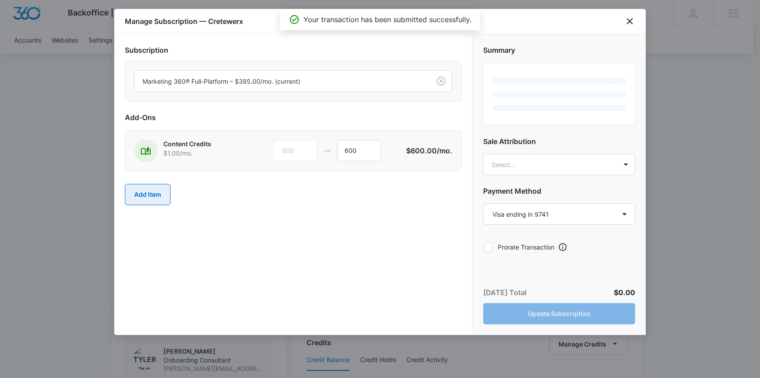
click at [135, 195] on button "Add Item" at bounding box center [148, 194] width 46 height 21
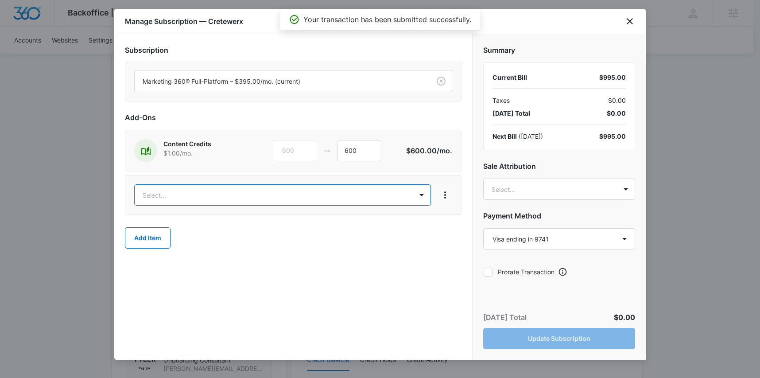
click at [218, 195] on body "Backoffice | Madwire Apps Settings KK Kyle Kogl kyle.kogl@madwire.com My Profil…" at bounding box center [380, 225] width 760 height 1193
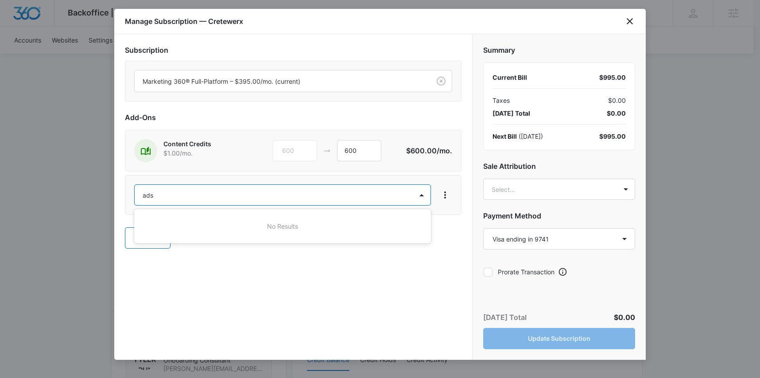
type input "ad"
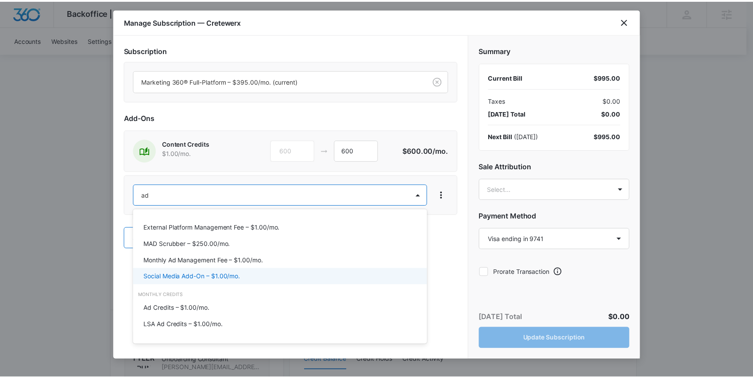
scroll to position [108, 0]
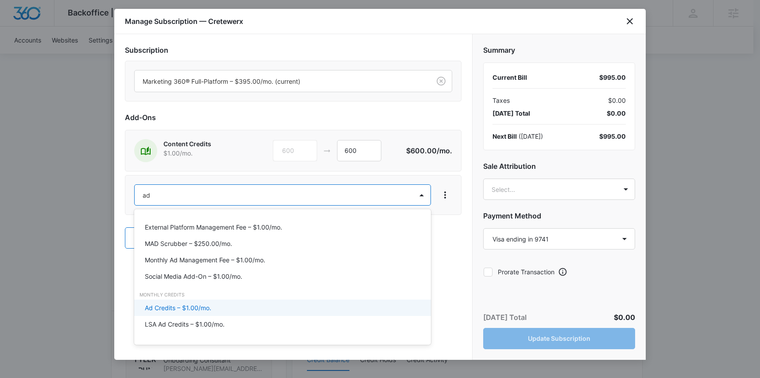
click at [195, 309] on p "Ad Credits – $1.00/mo." at bounding box center [178, 307] width 66 height 9
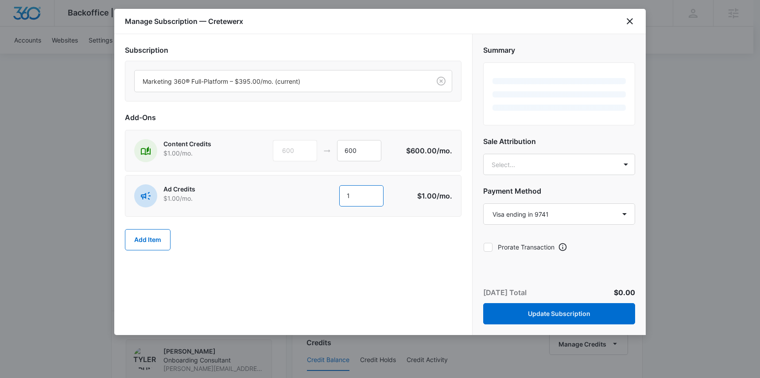
drag, startPoint x: 352, startPoint y: 192, endPoint x: 336, endPoint y: 196, distance: 16.3
click at [336, 196] on div "1 1" at bounding box center [342, 195] width 135 height 21
type input "500"
click at [392, 278] on div "Subscription Marketing 360® Full-Platform – $395.00/mo. (current) Add-Ons Conte…" at bounding box center [293, 184] width 358 height 301
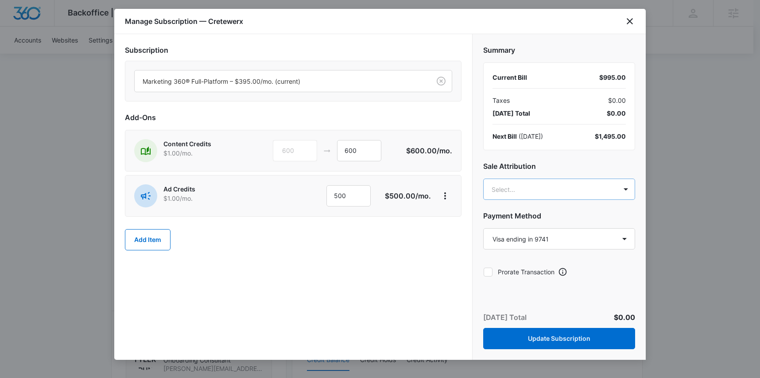
click at [571, 184] on body "Backoffice | Madwire Apps Settings KK Kyle Kogl kyle.kogl@madwire.com My Profil…" at bounding box center [380, 225] width 760 height 1193
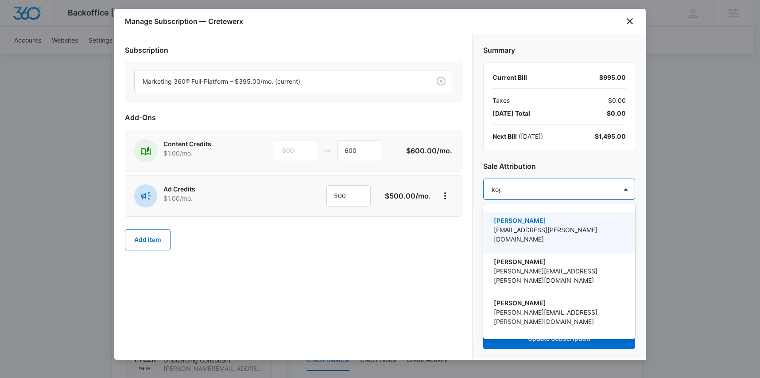
type input "kogl"
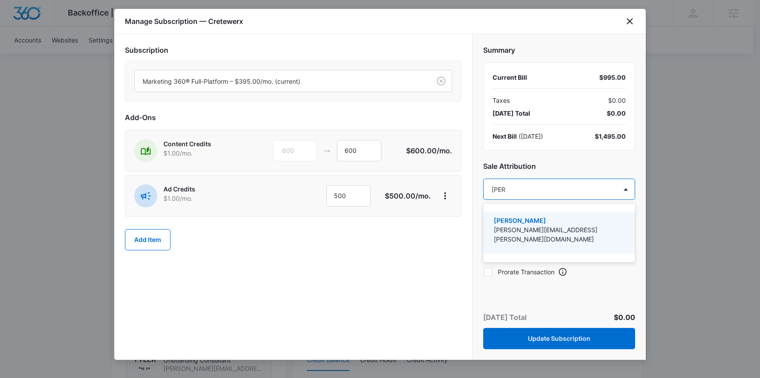
click at [565, 222] on p "[PERSON_NAME]" at bounding box center [558, 220] width 129 height 9
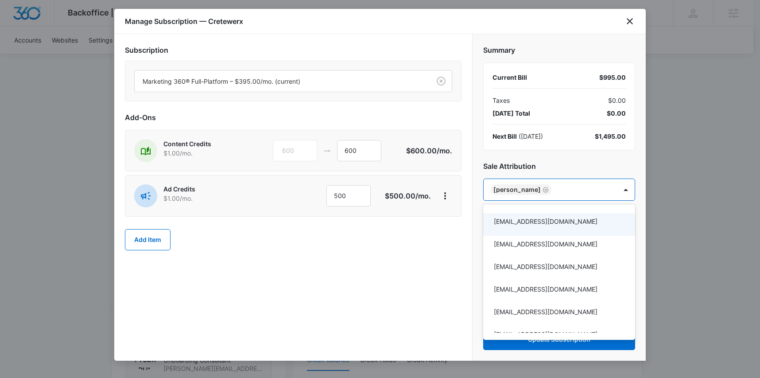
click at [407, 274] on div at bounding box center [380, 189] width 760 height 378
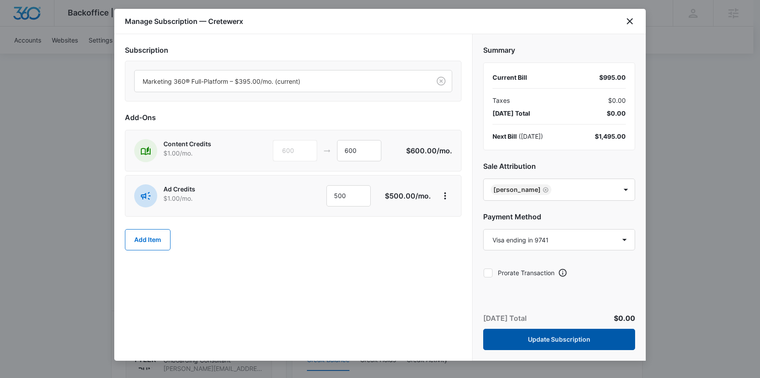
click at [558, 344] on button "Update Subscription" at bounding box center [559, 338] width 152 height 21
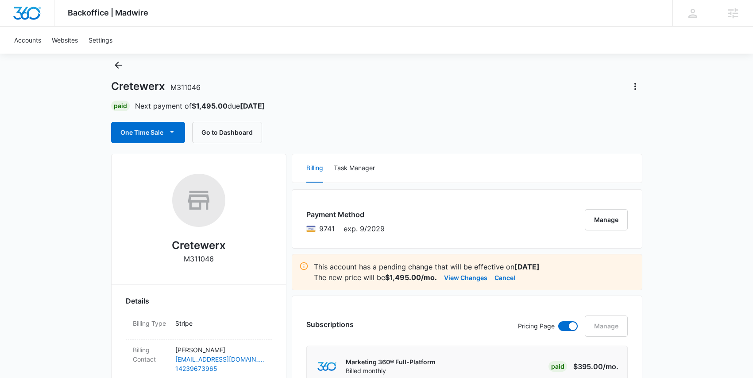
scroll to position [0, 0]
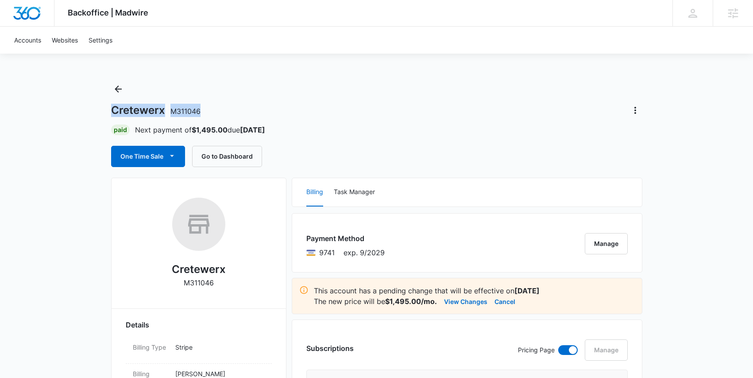
drag, startPoint x: 207, startPoint y: 109, endPoint x: 103, endPoint y: 108, distance: 104.0
copy h1 "Cretewerx M311046"
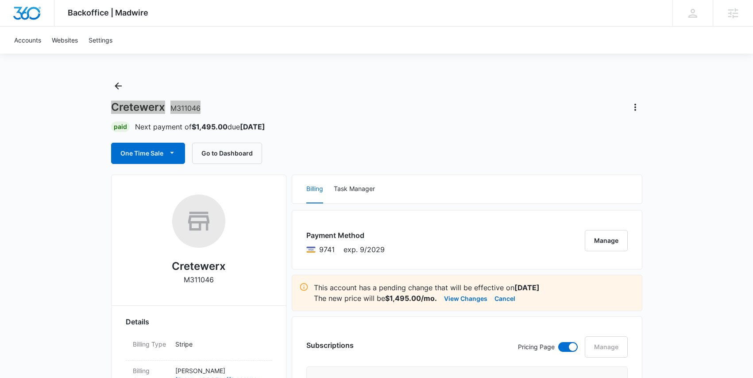
scroll to position [11, 0]
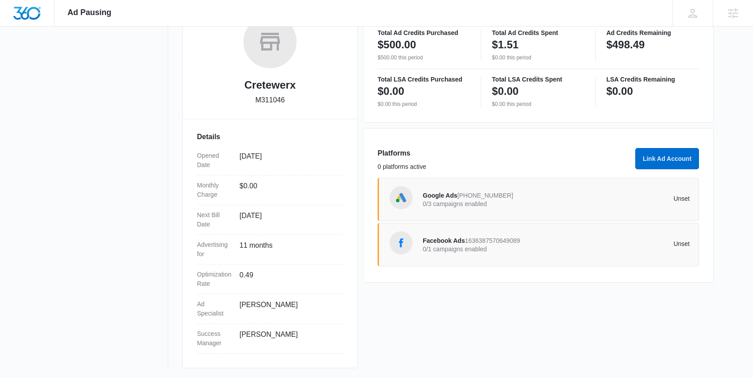
scroll to position [155, 0]
click at [581, 204] on div "Google Ads [PHONE_NUMBER] 0/3 campaigns enabled Unset" at bounding box center [556, 198] width 267 height 25
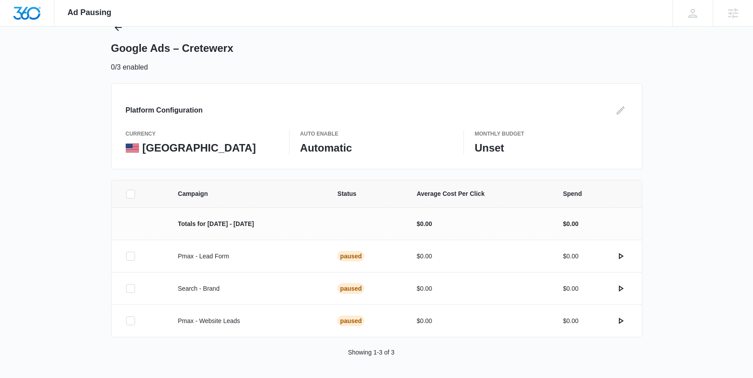
scroll to position [35, 0]
click at [618, 257] on icon "actions.activate" at bounding box center [620, 255] width 11 height 11
drag, startPoint x: 622, startPoint y: 319, endPoint x: 646, endPoint y: 319, distance: 24.3
click at [622, 319] on icon "actions.activate" at bounding box center [621, 320] width 5 height 6
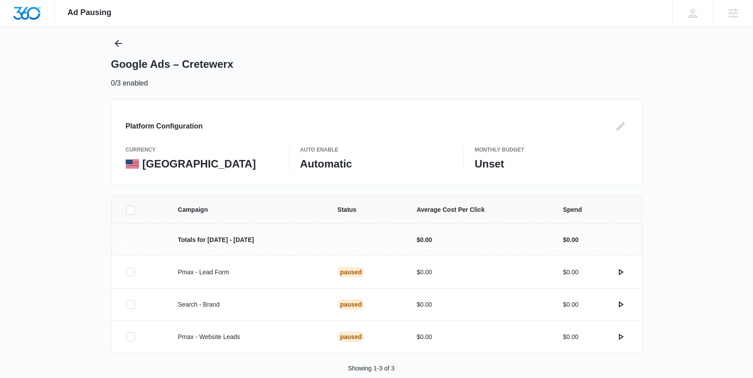
scroll to position [0, 0]
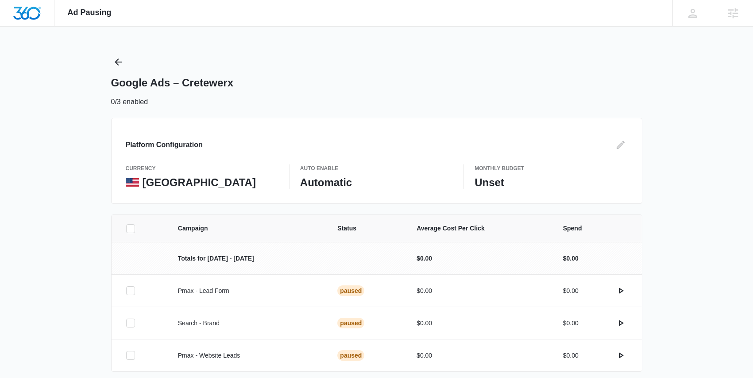
click at [125, 63] on div "Google Ads – Cretewerx 0/3 enabled" at bounding box center [376, 81] width 531 height 52
click at [110, 61] on div "Ad Pausing Apps Reputation Websites Forms CRM Email Social Payments POS Content…" at bounding box center [376, 189] width 753 height 378
click at [117, 62] on icon "Back" at bounding box center [118, 61] width 7 height 7
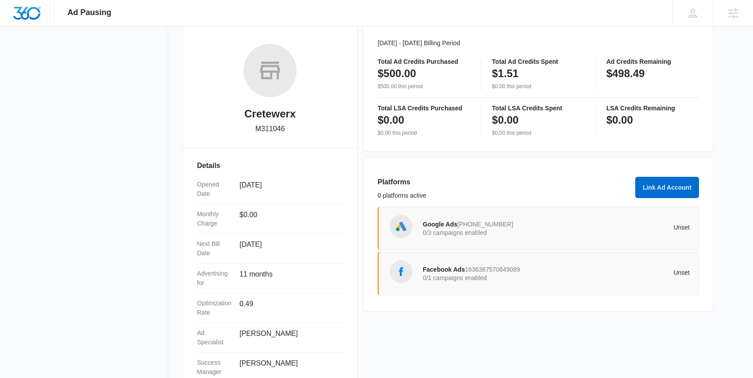
scroll to position [155, 0]
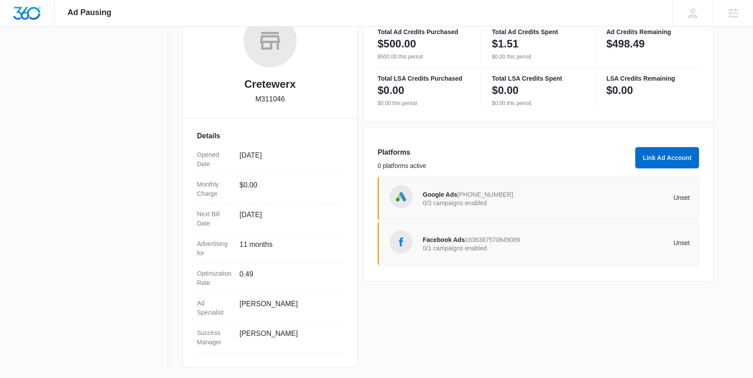
click at [524, 247] on p "0/1 campaigns enabled" at bounding box center [490, 248] width 134 height 6
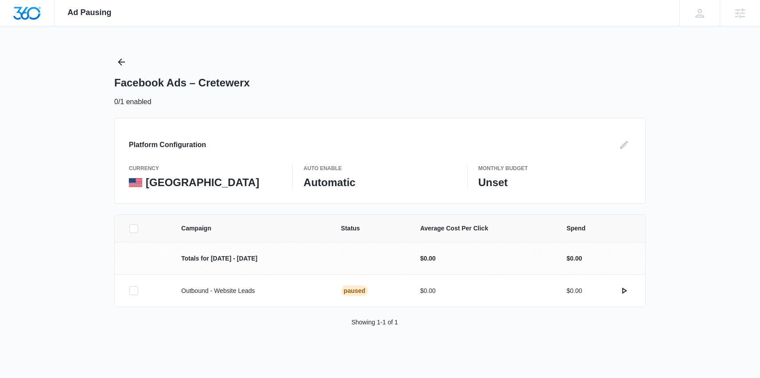
click at [346, 189] on div "Platform Configuration currency United States Auto Enable Automatic Monthly Bud…" at bounding box center [379, 161] width 531 height 86
click at [619, 143] on icon "Edit" at bounding box center [623, 144] width 11 height 11
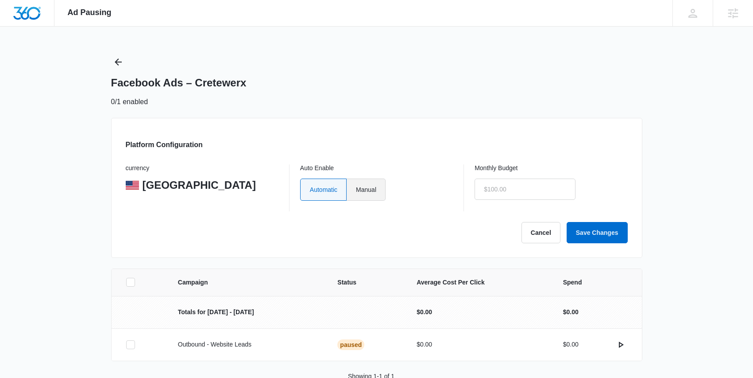
click at [355, 189] on label "Manual" at bounding box center [366, 189] width 39 height 22
click at [355, 189] on input "Manual" at bounding box center [355, 189] width 0 height 0
radio input "true"
click at [606, 229] on button "Save Changes" at bounding box center [597, 232] width 61 height 21
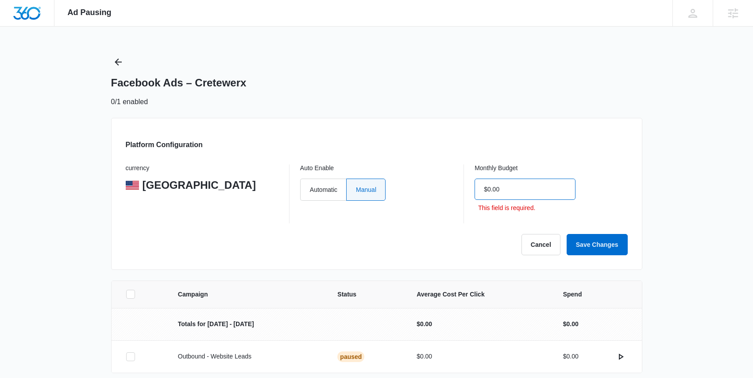
drag, startPoint x: 505, startPoint y: 189, endPoint x: 471, endPoint y: 189, distance: 34.1
click at [471, 189] on div "currency United States Auto Enable Automatic Manual Monthly Budget $0.00 This f…" at bounding box center [377, 193] width 502 height 59
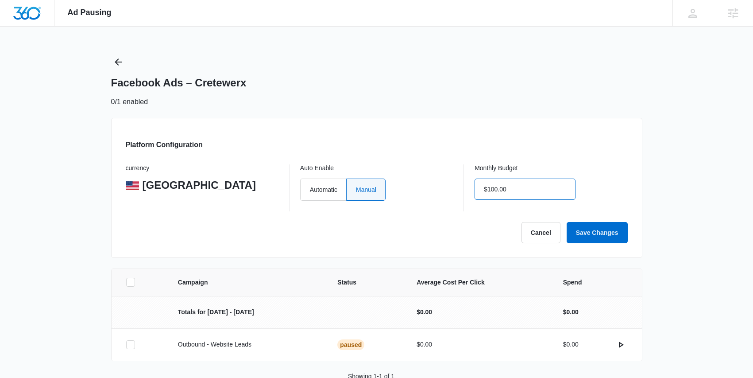
click at [497, 193] on input "$100.00" at bounding box center [525, 188] width 101 height 21
type input "$1.00"
click at [581, 228] on button "Save Changes" at bounding box center [597, 232] width 61 height 21
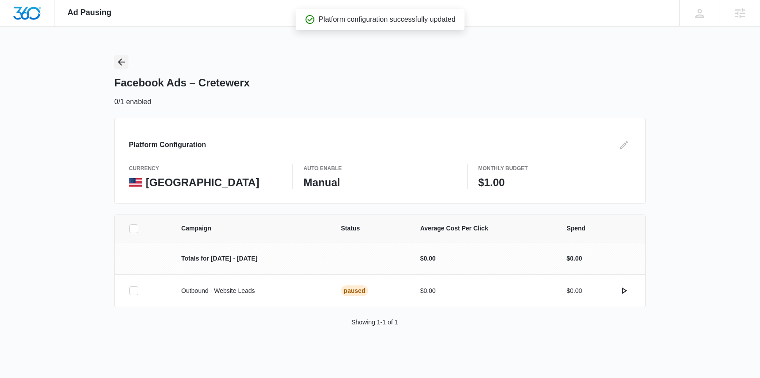
click at [119, 61] on icon "Back" at bounding box center [121, 61] width 7 height 7
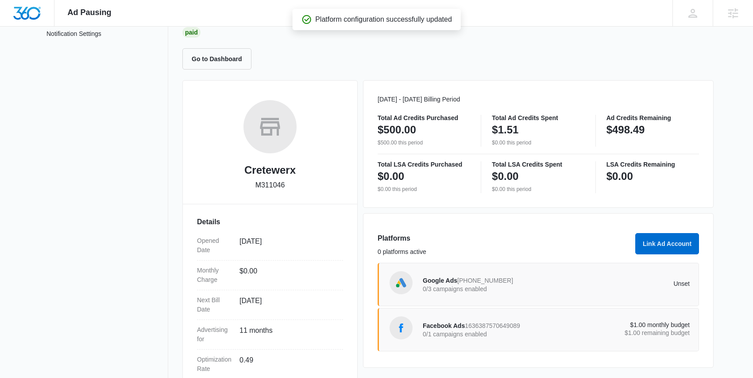
scroll to position [155, 0]
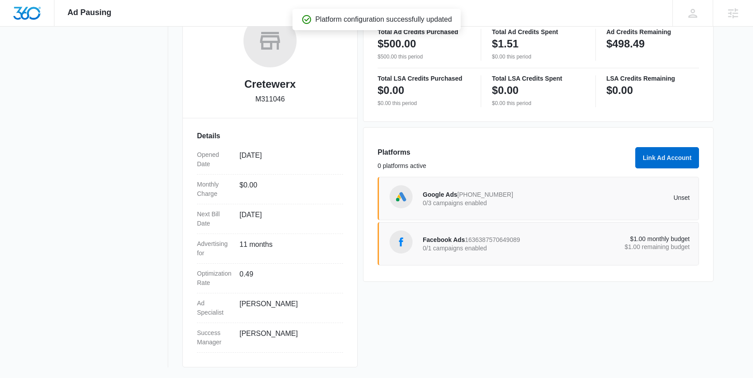
click at [557, 205] on div "Google Ads 631-829-6980 0/3 campaigns enabled Unset" at bounding box center [556, 198] width 267 height 25
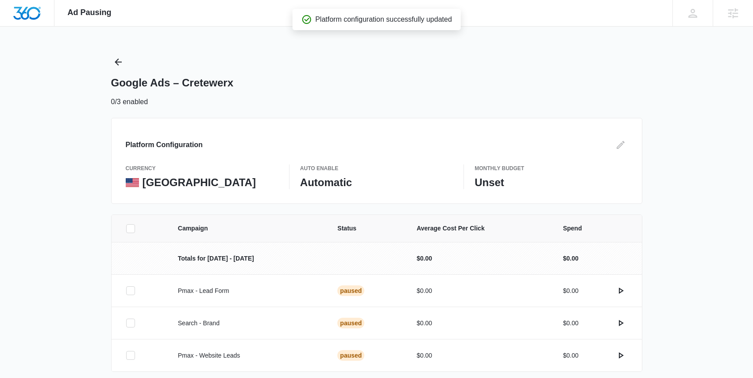
click at [328, 180] on p "Automatic" at bounding box center [376, 182] width 153 height 13
click at [621, 147] on icon "Edit" at bounding box center [620, 144] width 11 height 11
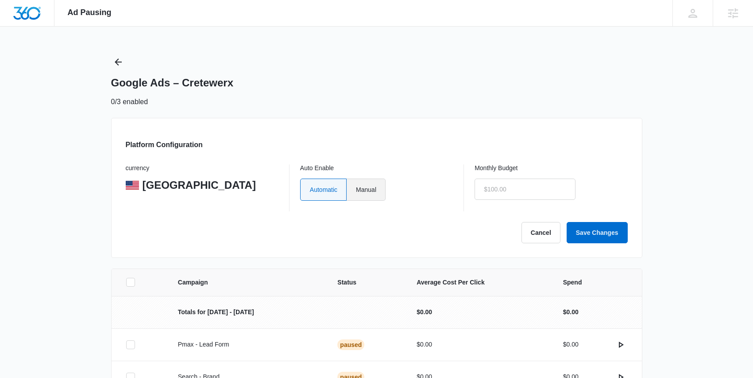
click at [373, 193] on label "Manual" at bounding box center [366, 189] width 39 height 22
click at [356, 189] on input "Manual" at bounding box center [355, 189] width 0 height 0
radio input "true"
click at [317, 189] on label "Automatic" at bounding box center [323, 189] width 46 height 22
click at [310, 189] on input "Automatic" at bounding box center [309, 189] width 0 height 0
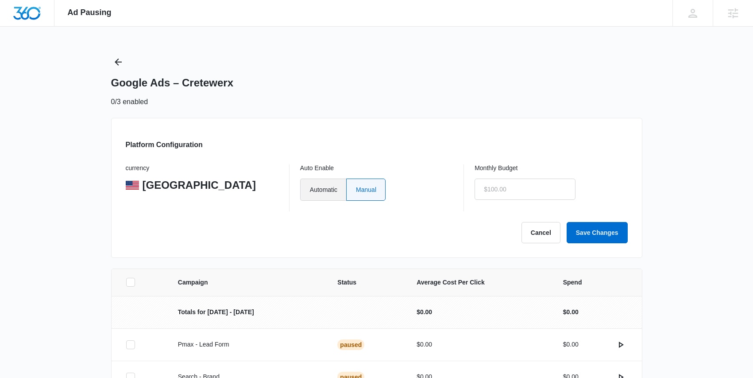
radio input "true"
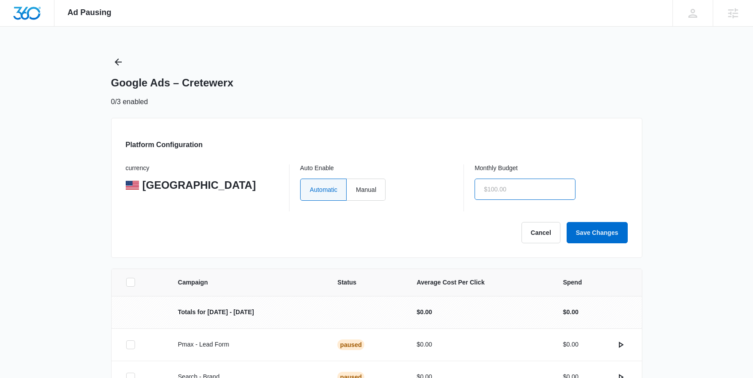
click at [542, 192] on input "text" at bounding box center [525, 188] width 101 height 21
type input "$500.00"
click at [601, 232] on button "Save Changes" at bounding box center [597, 232] width 61 height 21
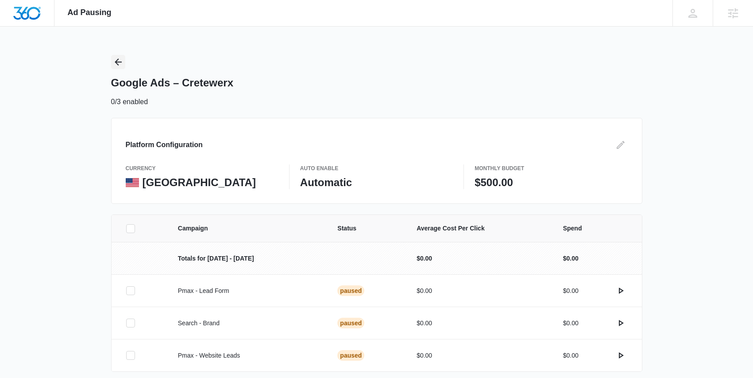
click at [114, 59] on icon "Back" at bounding box center [118, 62] width 11 height 11
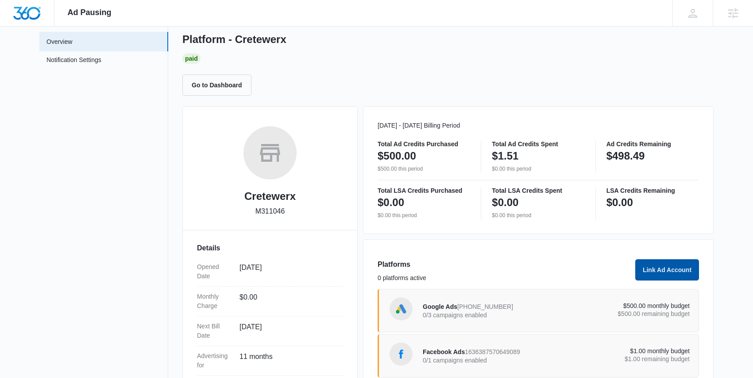
scroll to position [155, 0]
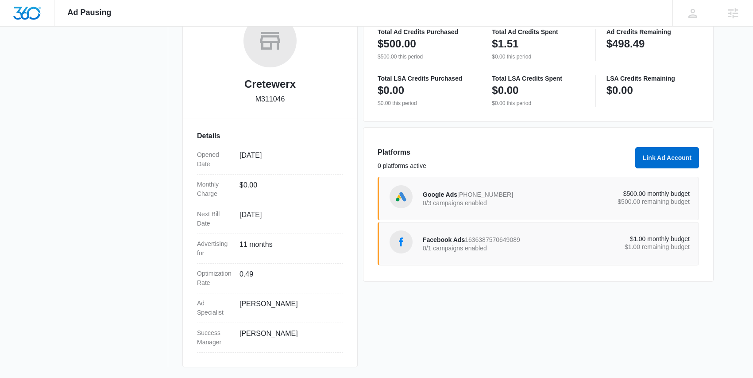
click at [634, 203] on p "$500.00 remaining budget" at bounding box center [623, 201] width 134 height 6
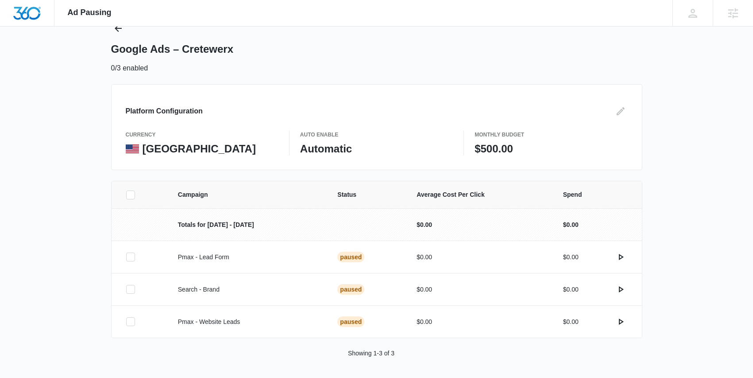
scroll to position [35, 0]
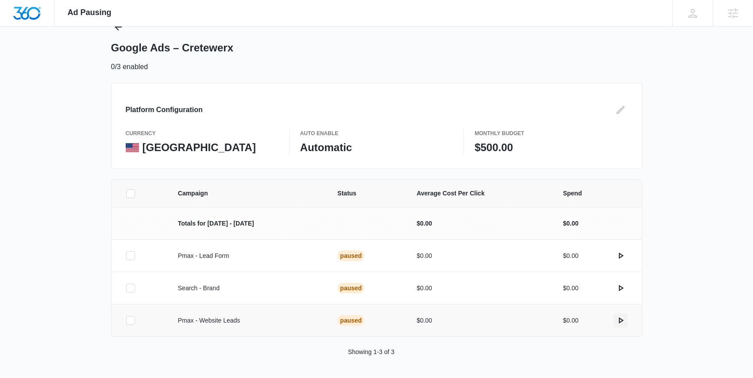
click at [618, 322] on icon "actions.activate" at bounding box center [620, 320] width 11 height 11
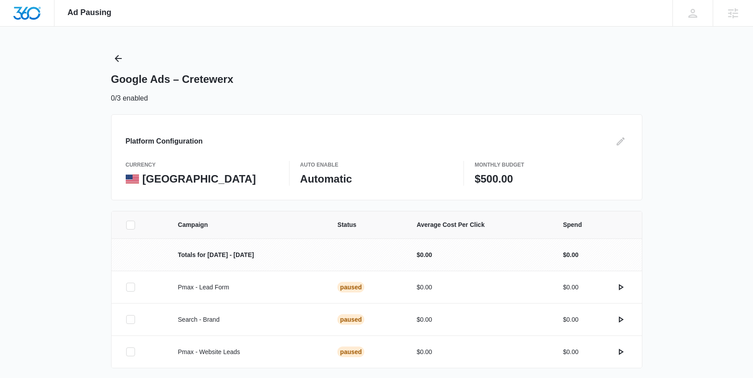
scroll to position [0, 0]
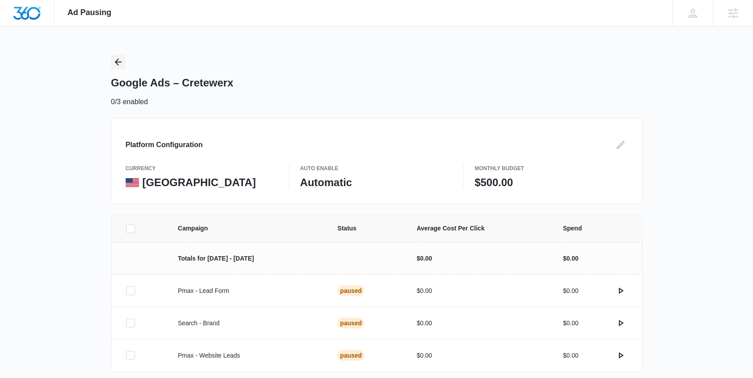
click at [118, 61] on icon "Back" at bounding box center [118, 62] width 11 height 11
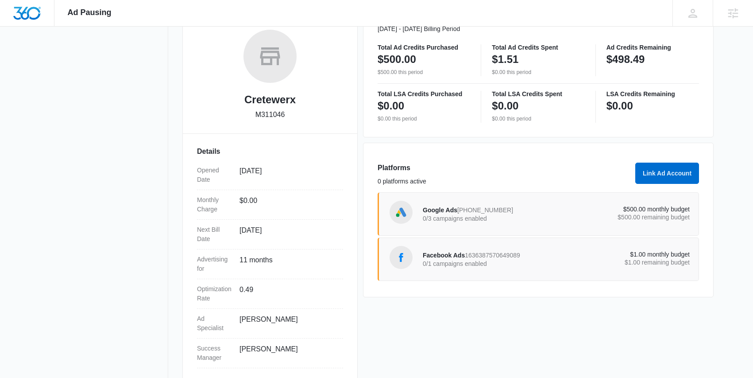
scroll to position [144, 0]
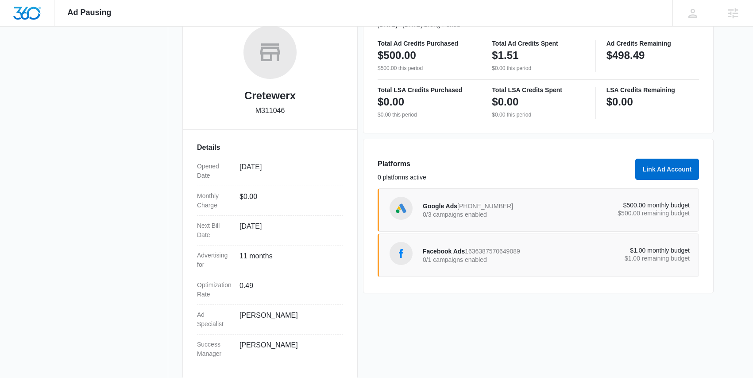
click at [512, 211] on p "0/3 campaigns enabled" at bounding box center [490, 214] width 134 height 6
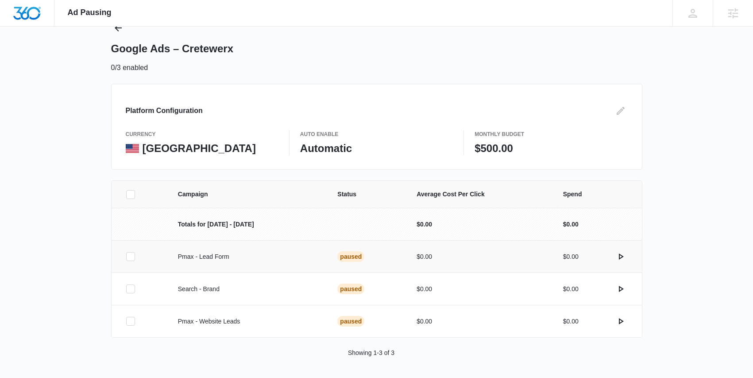
scroll to position [35, 0]
drag, startPoint x: 208, startPoint y: 106, endPoint x: 207, endPoint y: 97, distance: 8.9
click at [207, 97] on div "Platform Configuration currency United States Auto Enable Automatic Monthly Bud…" at bounding box center [376, 126] width 531 height 86
